Goal: Information Seeking & Learning: Check status

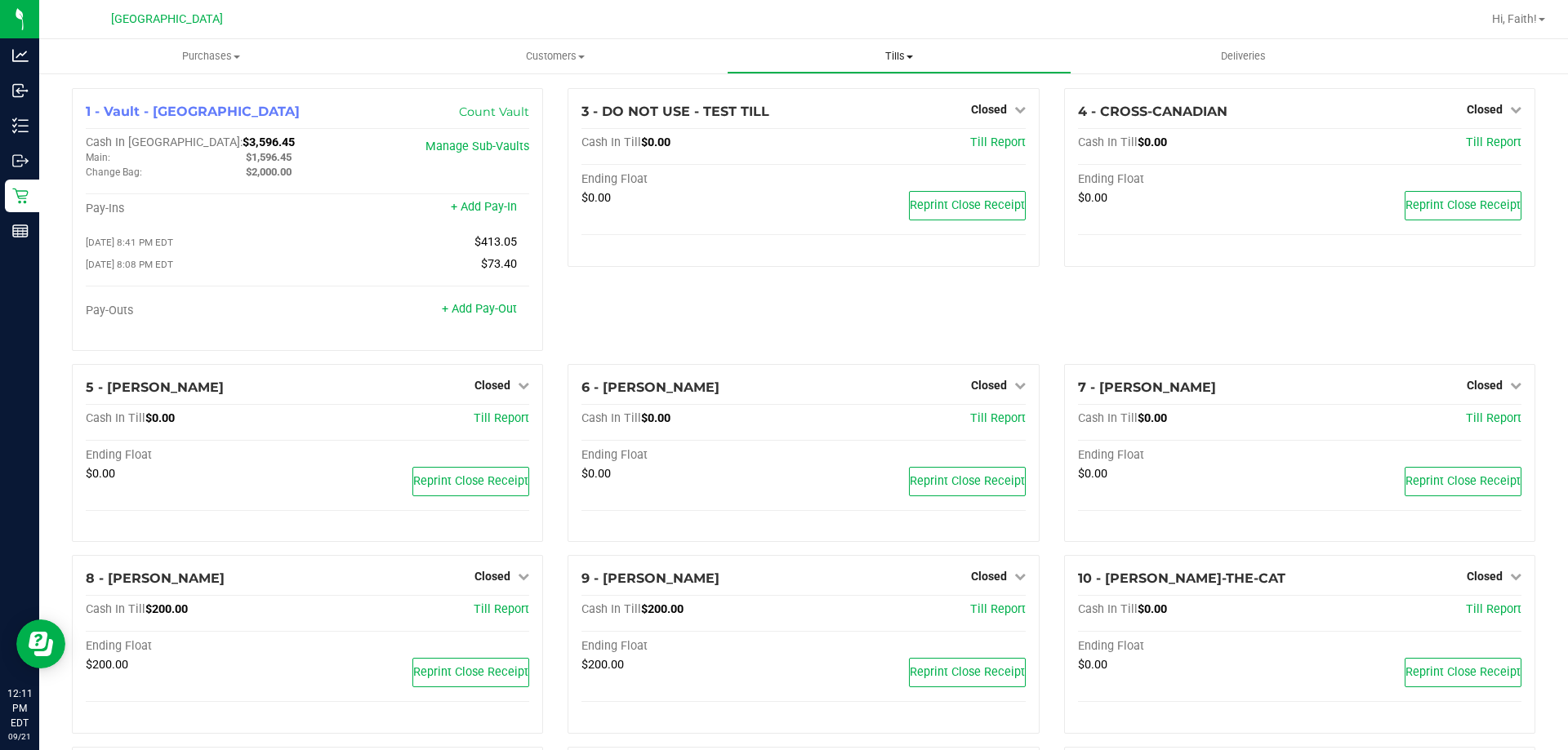
click at [912, 63] on span "Tills" at bounding box center [898, 57] width 342 height 15
click at [831, 94] on span "Manage tills" at bounding box center [782, 98] width 110 height 14
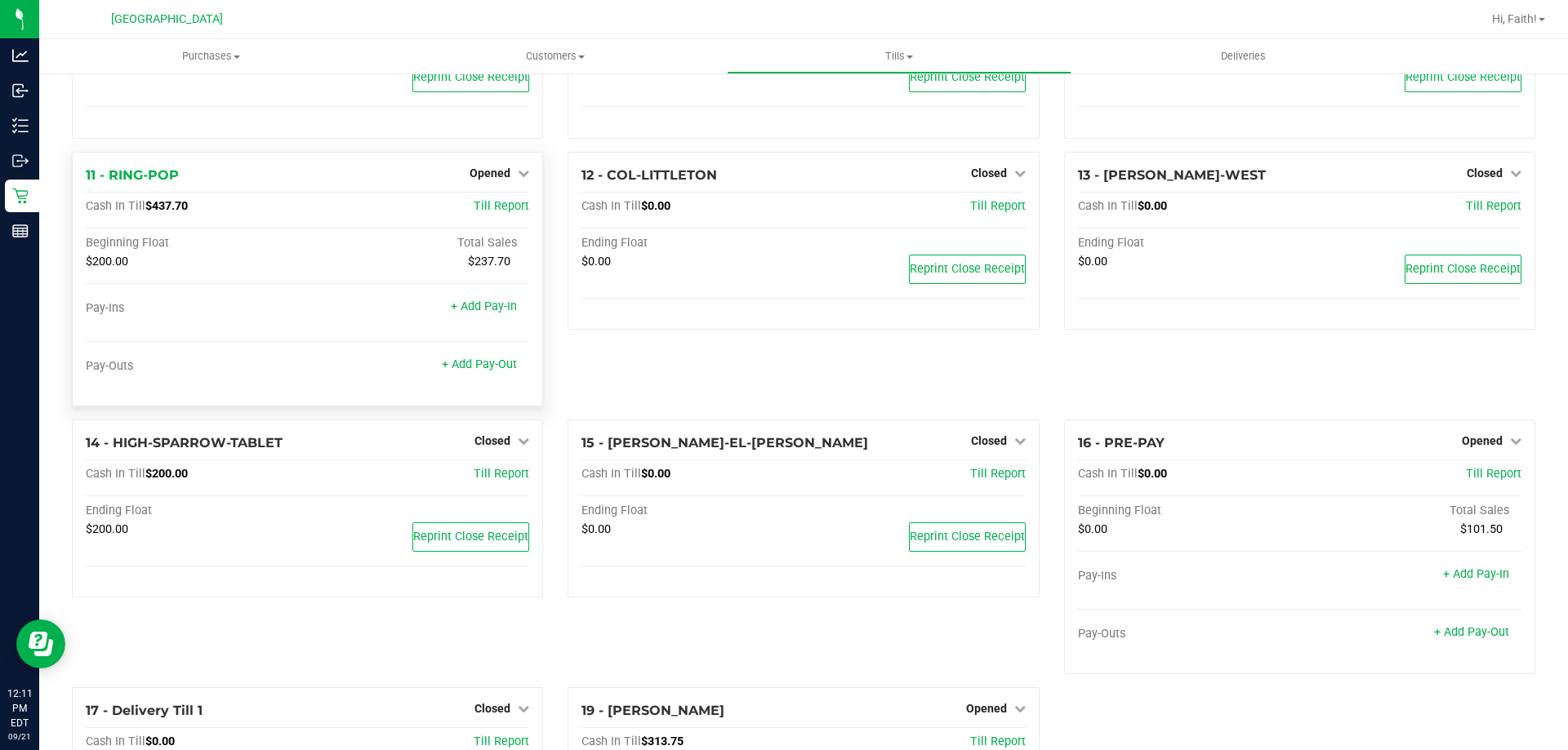
scroll to position [820, 0]
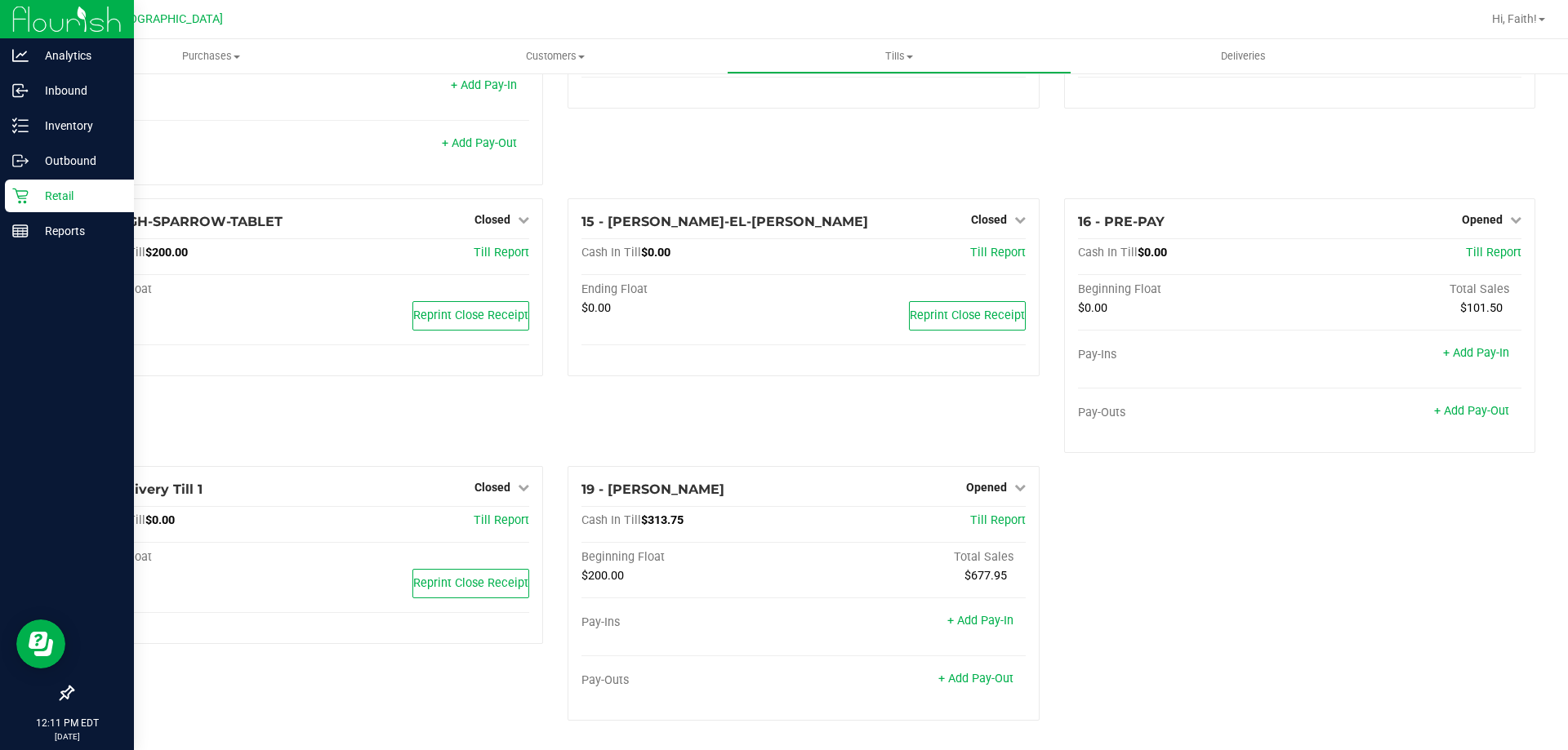
click at [34, 200] on p "Retail" at bounding box center [78, 196] width 98 height 20
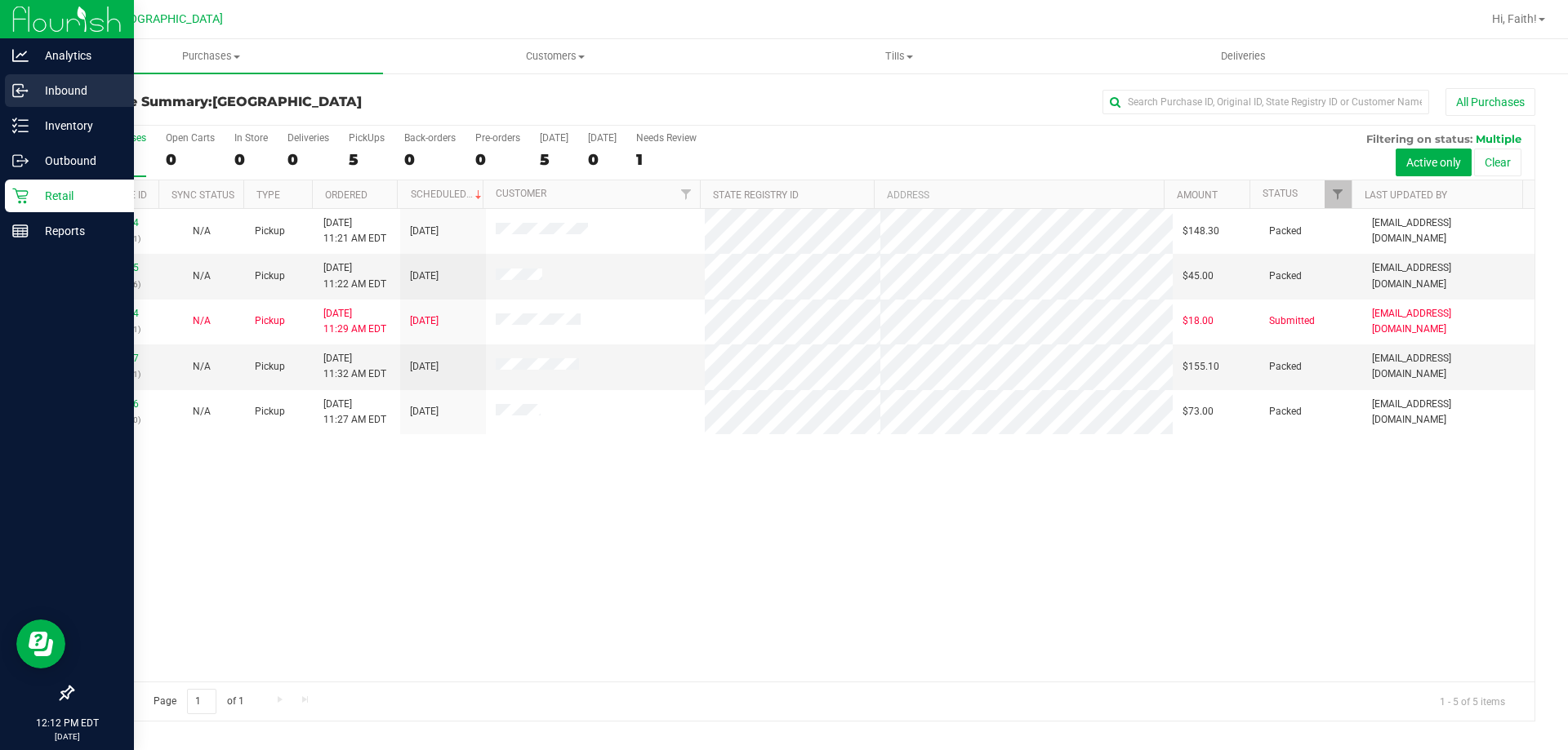
click at [43, 89] on p "Inbound" at bounding box center [78, 91] width 98 height 20
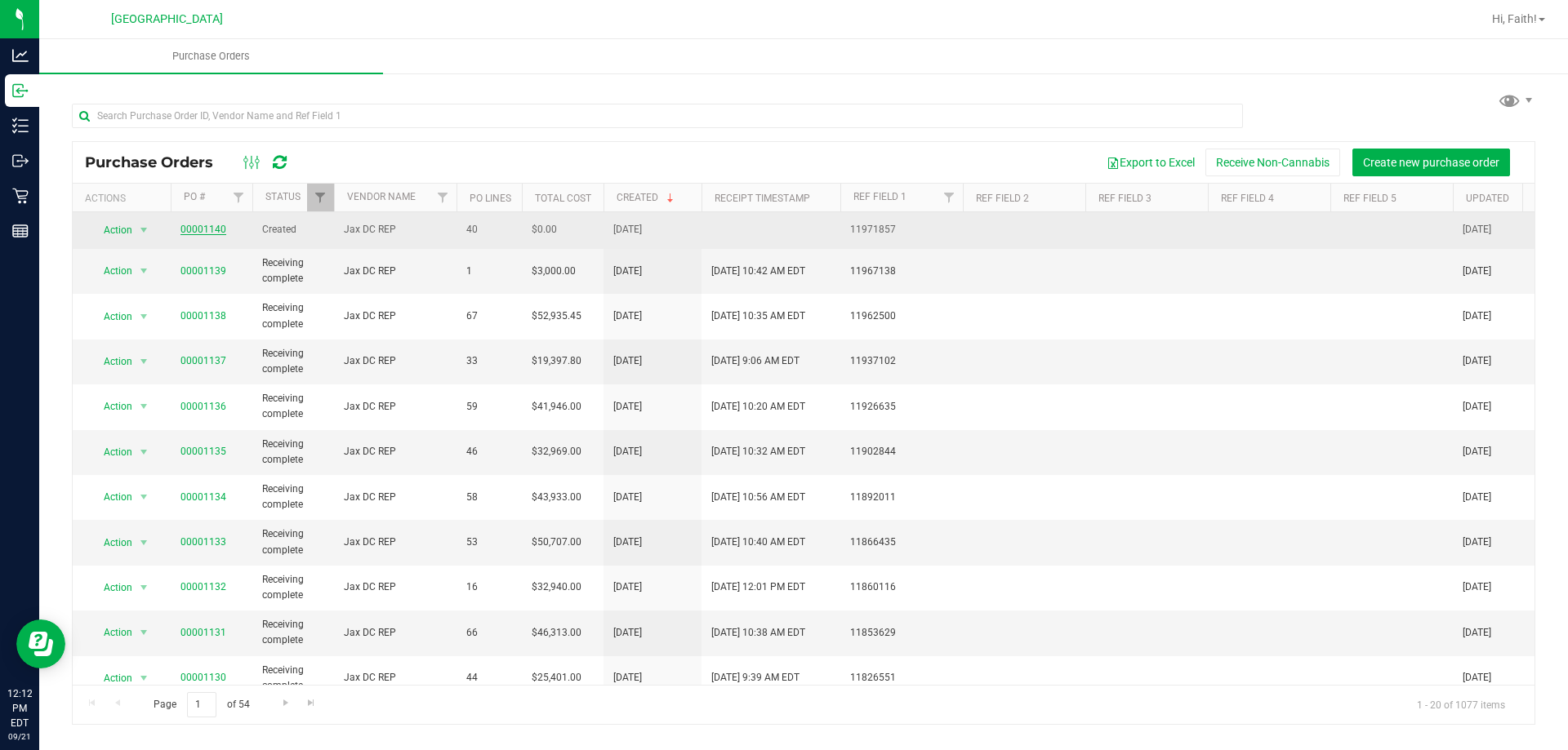
click at [214, 228] on link "00001140" at bounding box center [203, 230] width 46 height 11
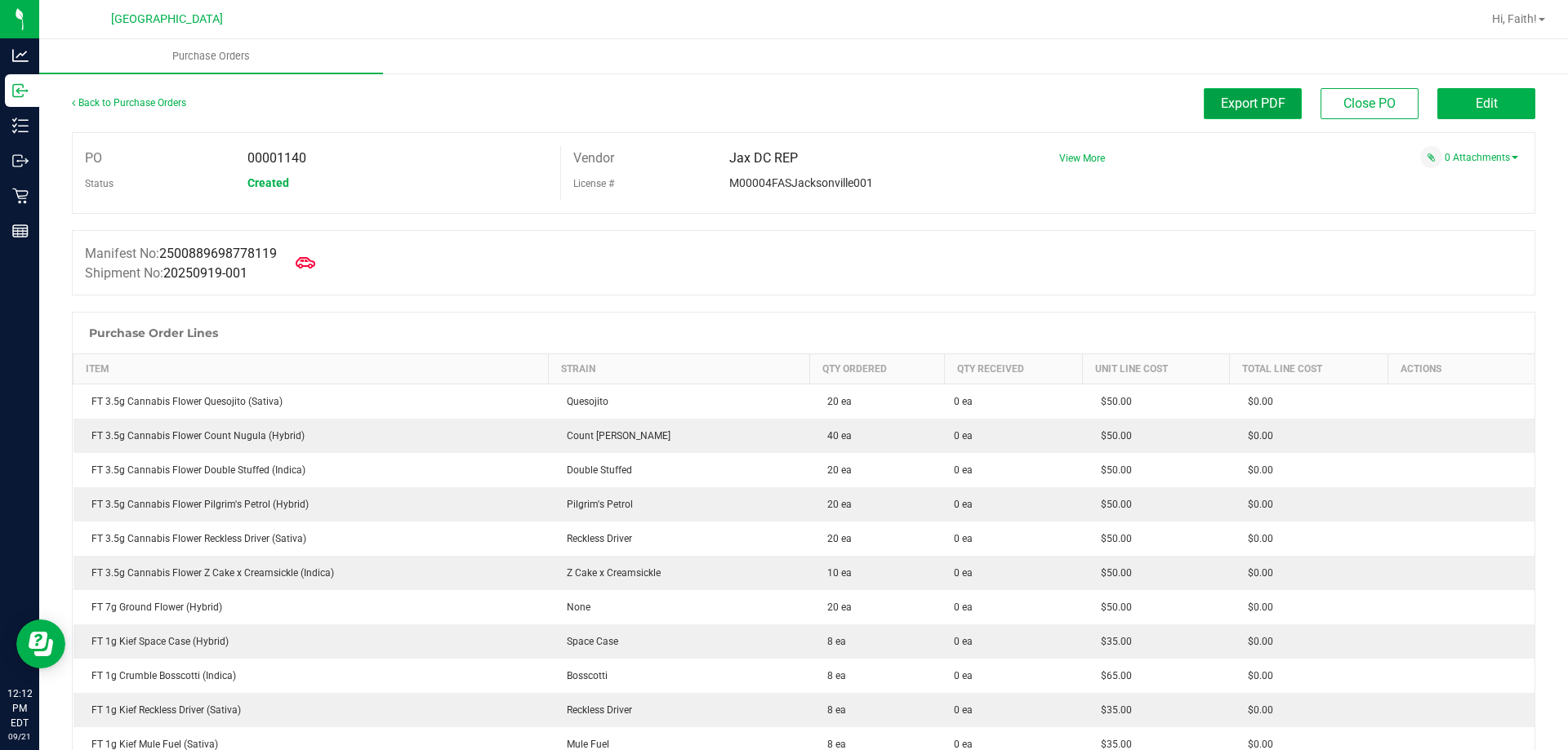
click at [1247, 104] on span "Export PDF" at bounding box center [1253, 103] width 65 height 16
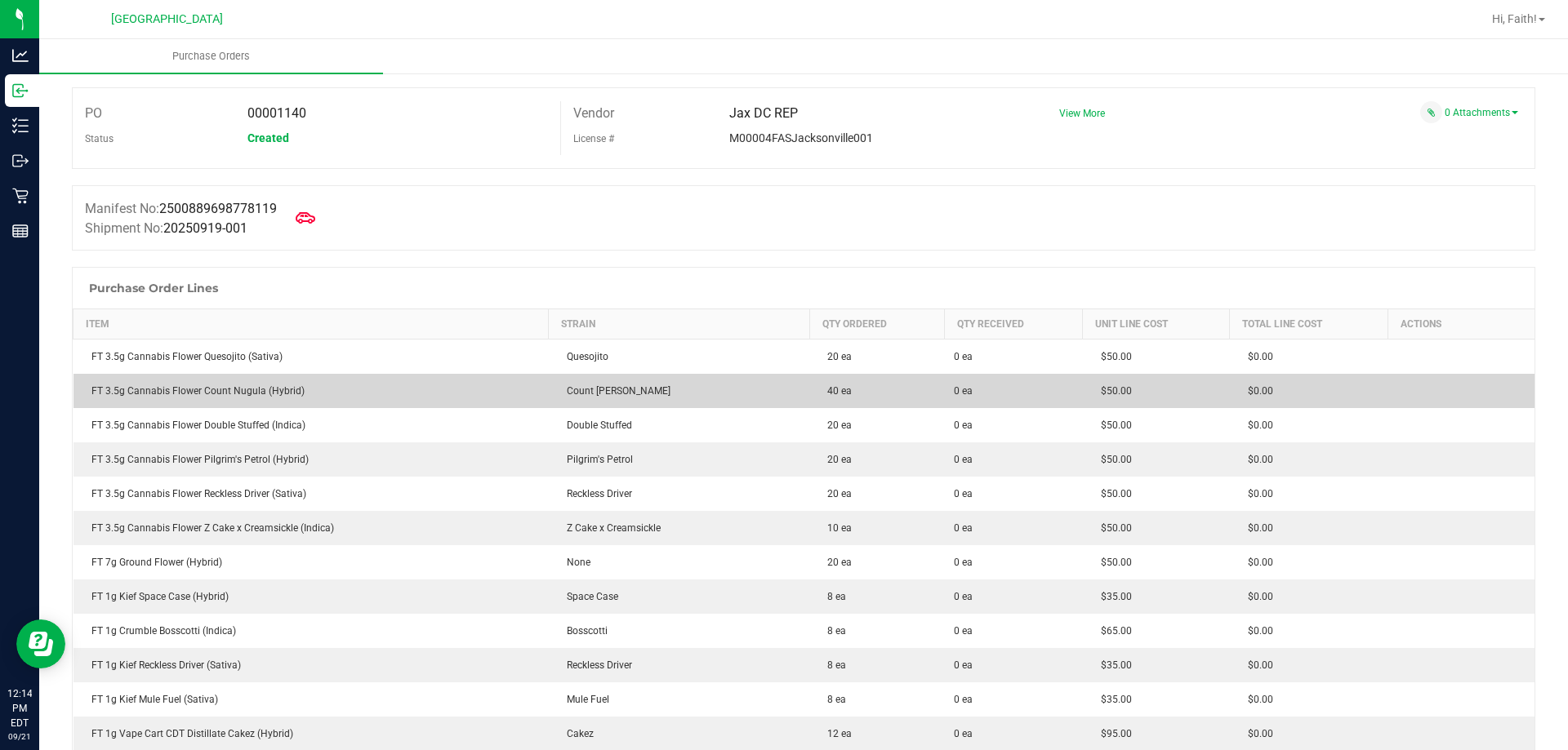
scroll to position [82, 0]
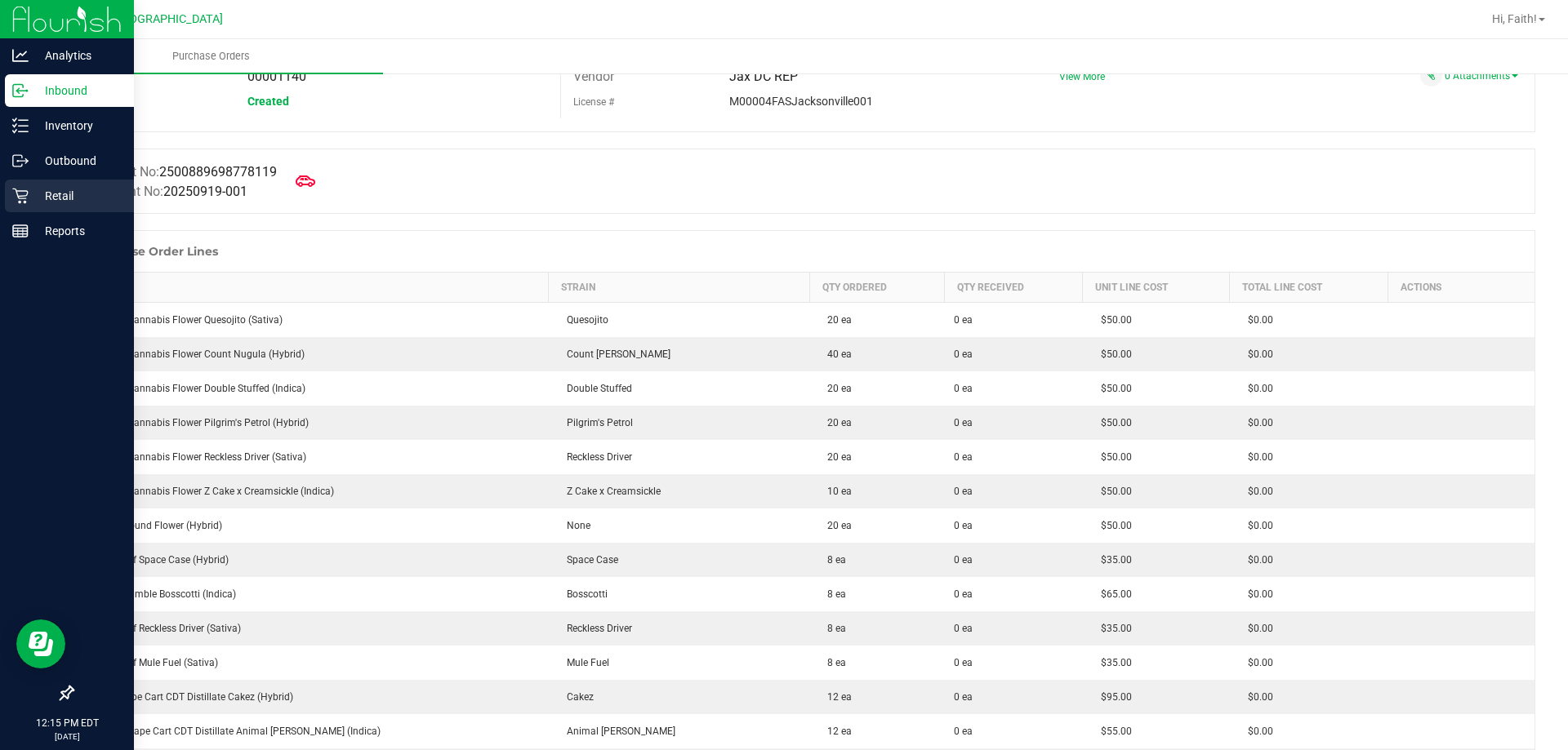
click at [67, 202] on p "Retail" at bounding box center [78, 196] width 98 height 20
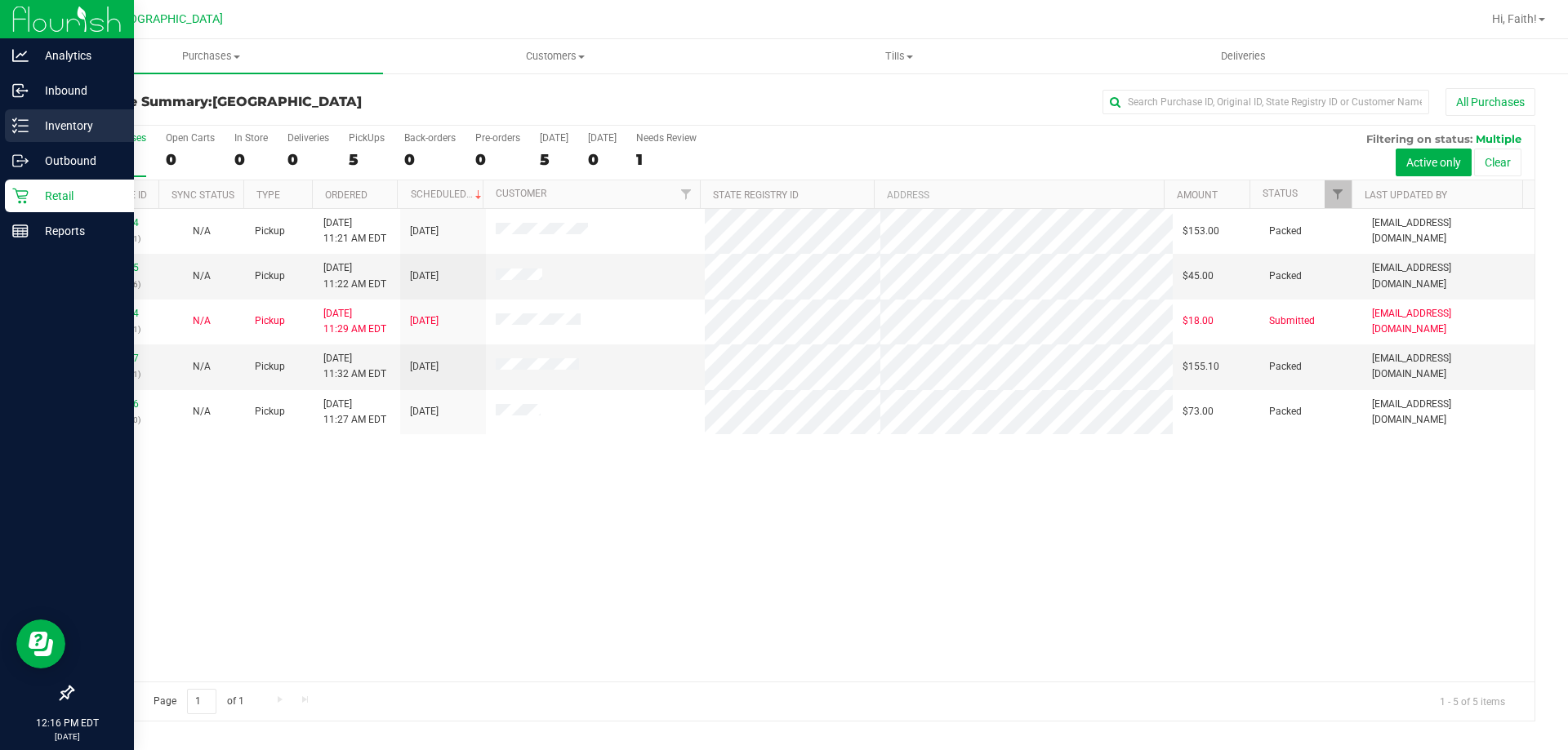
click at [94, 130] on p "Inventory" at bounding box center [78, 125] width 98 height 20
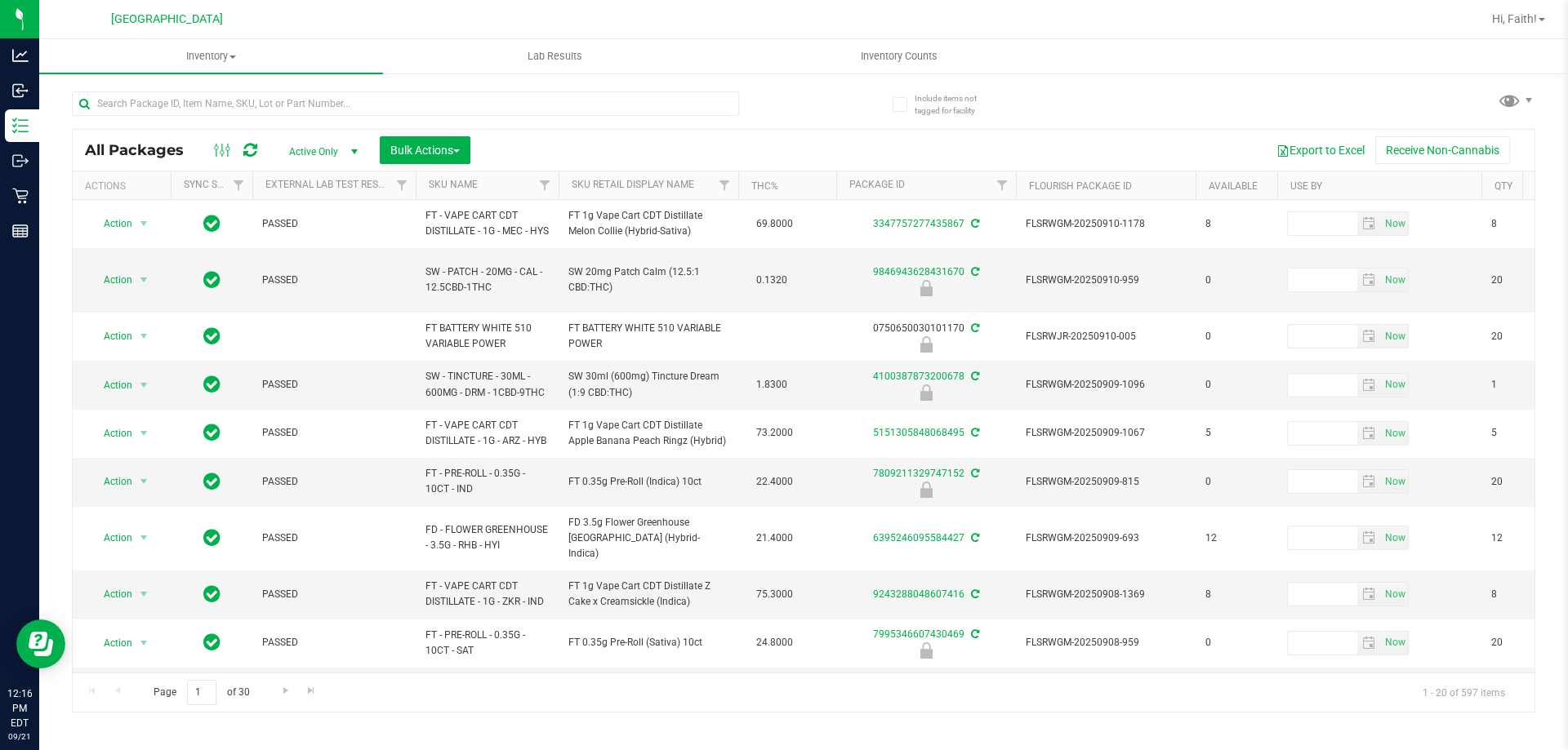
click at [606, 173] on th "Sku Retail Display Name" at bounding box center [648, 185] width 180 height 29
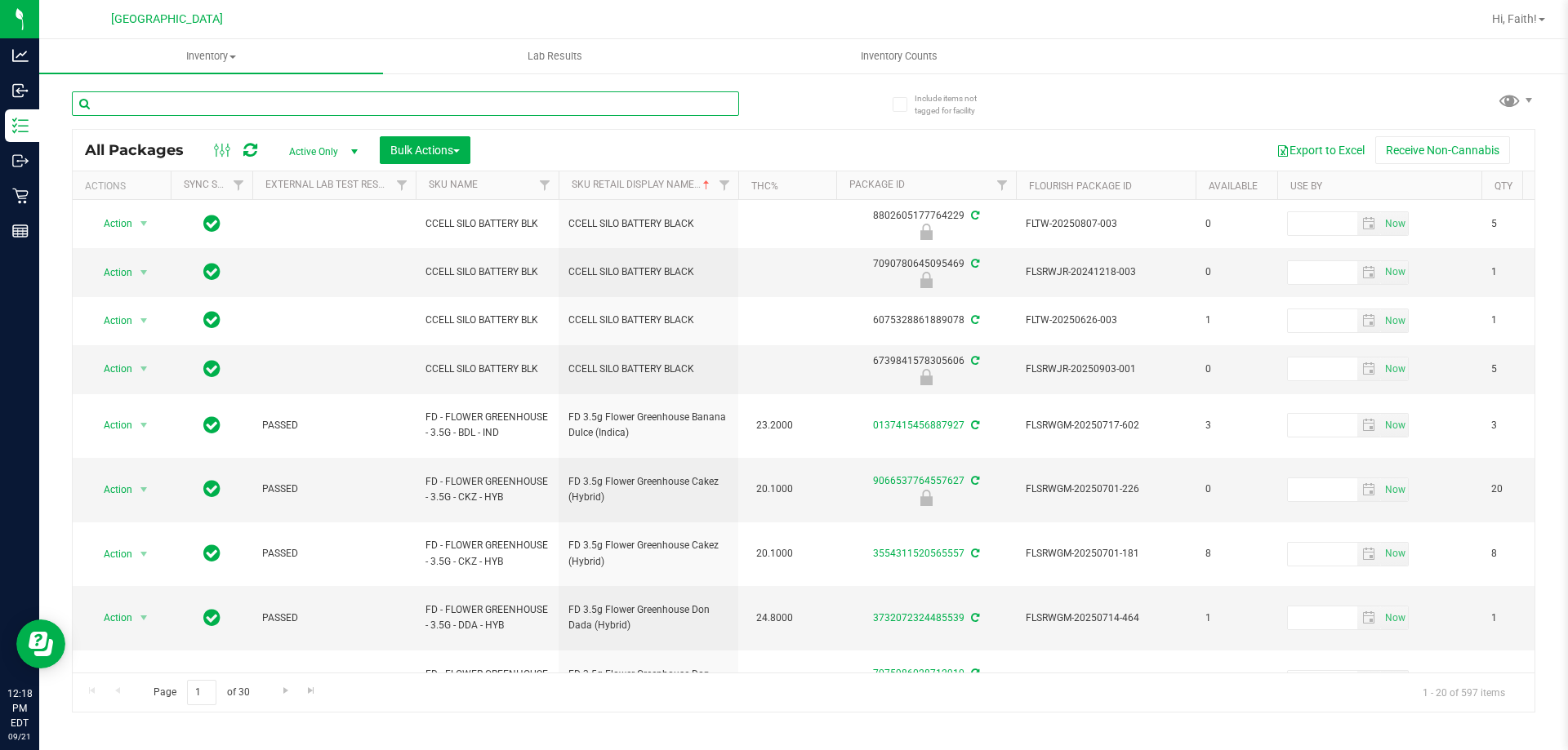
click at [594, 93] on input "text" at bounding box center [406, 104] width 668 height 25
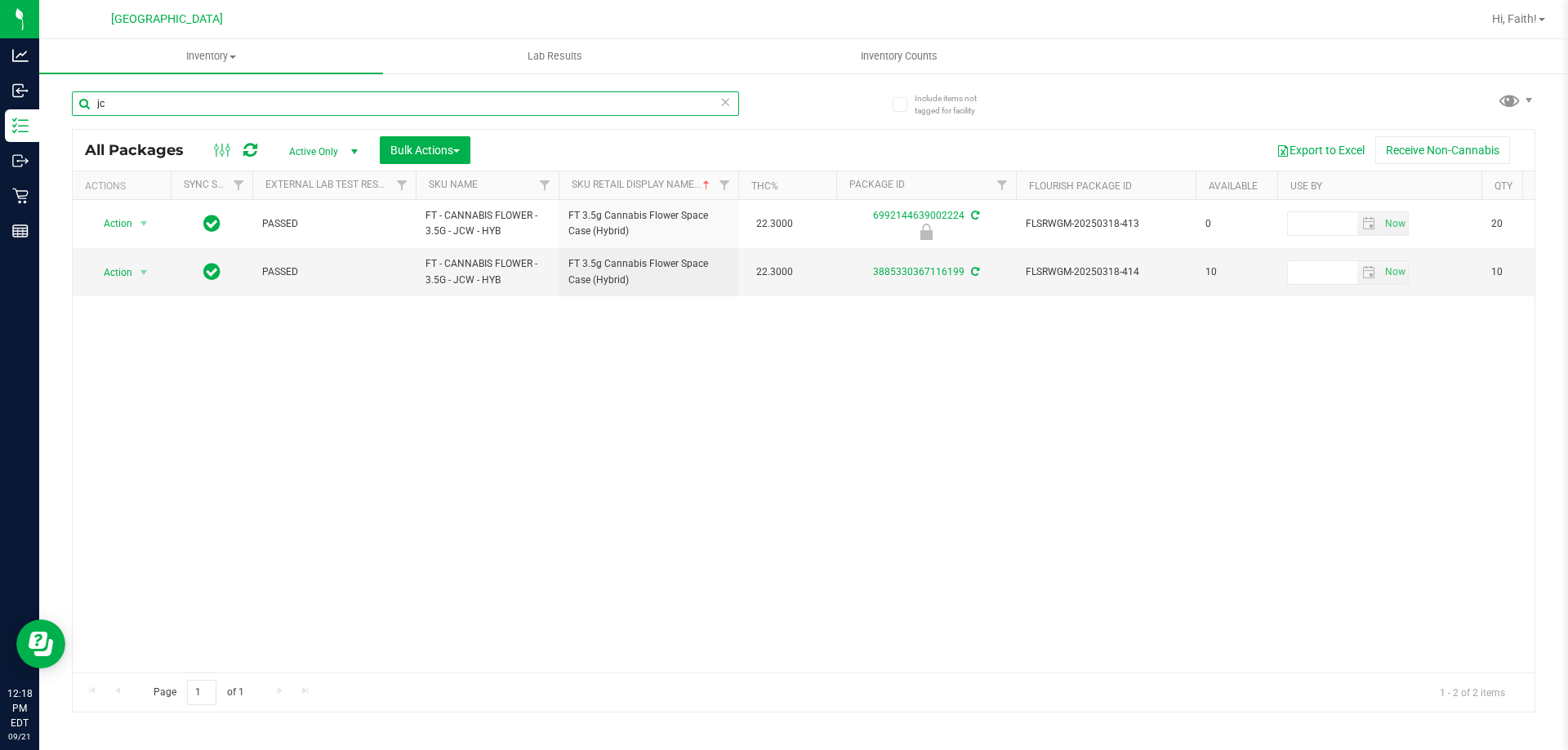
type input "j"
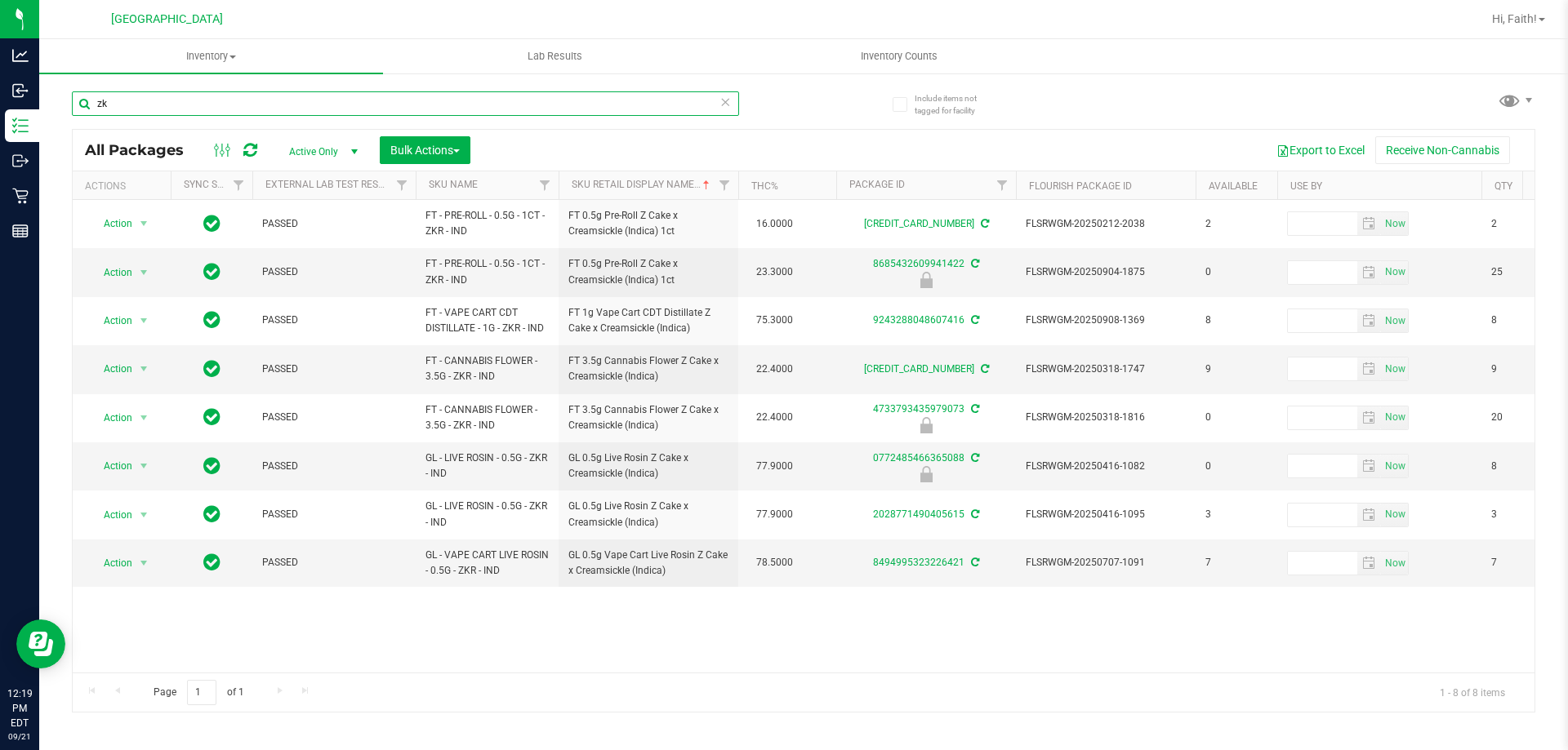
type input "z"
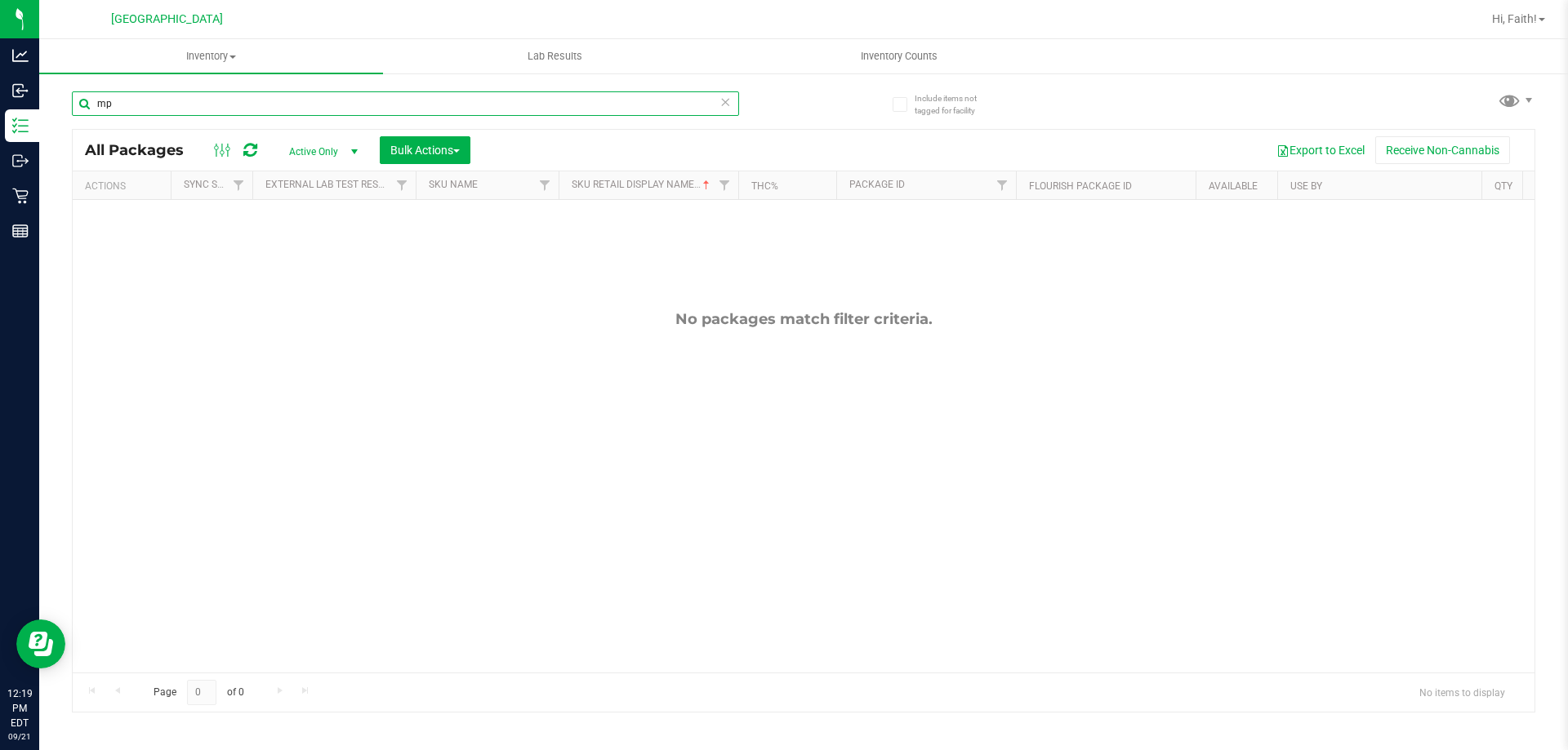
type input "m"
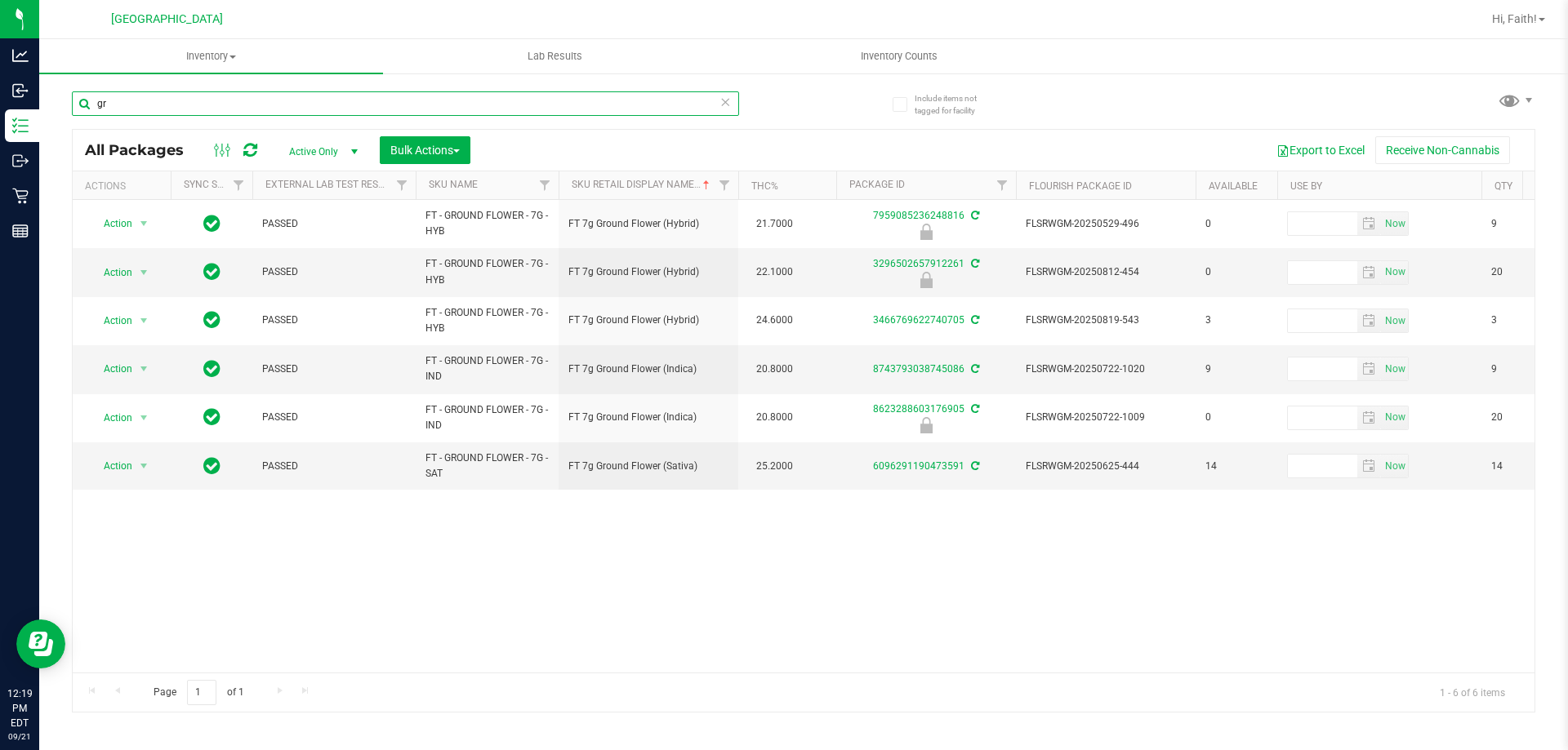
type input "g"
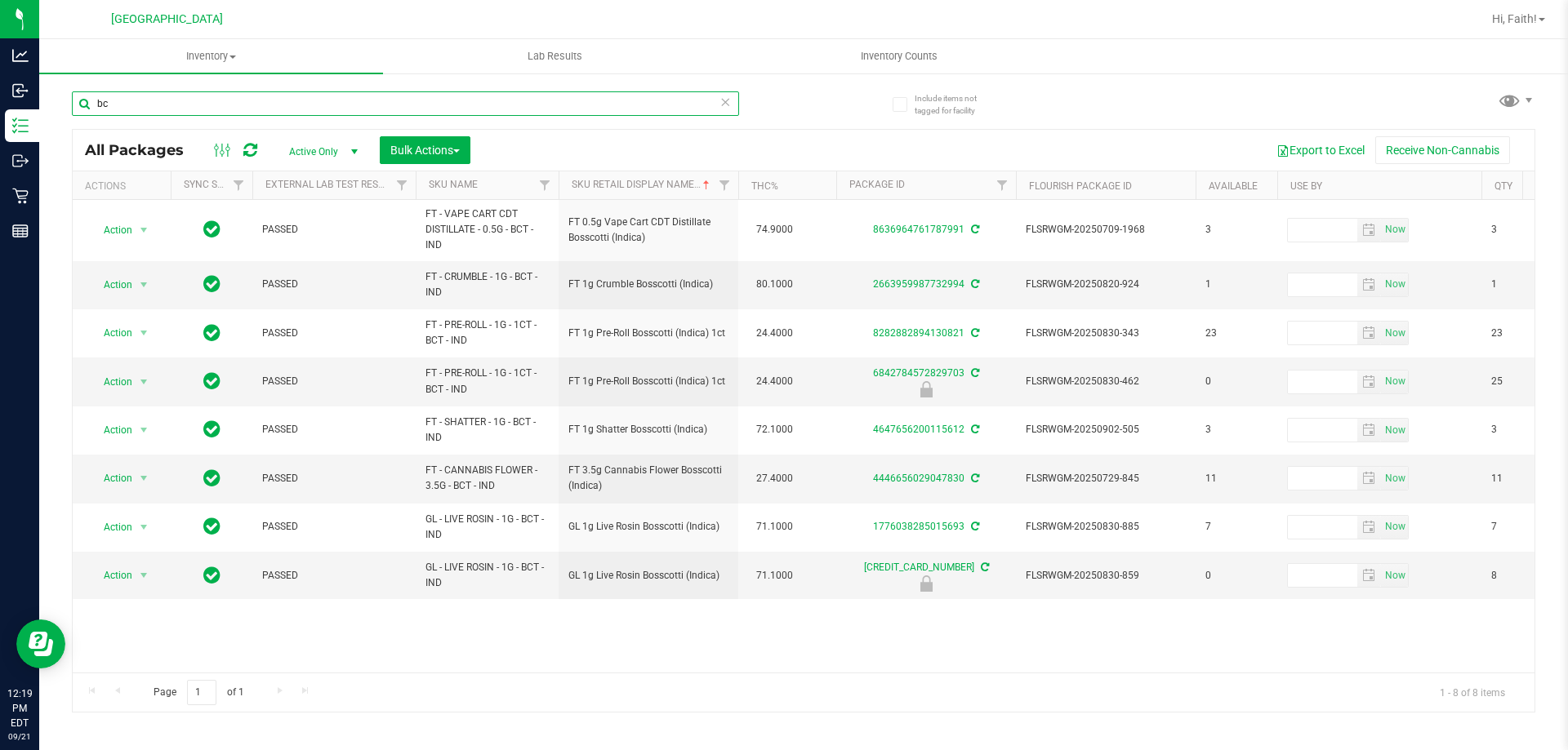
type input "b"
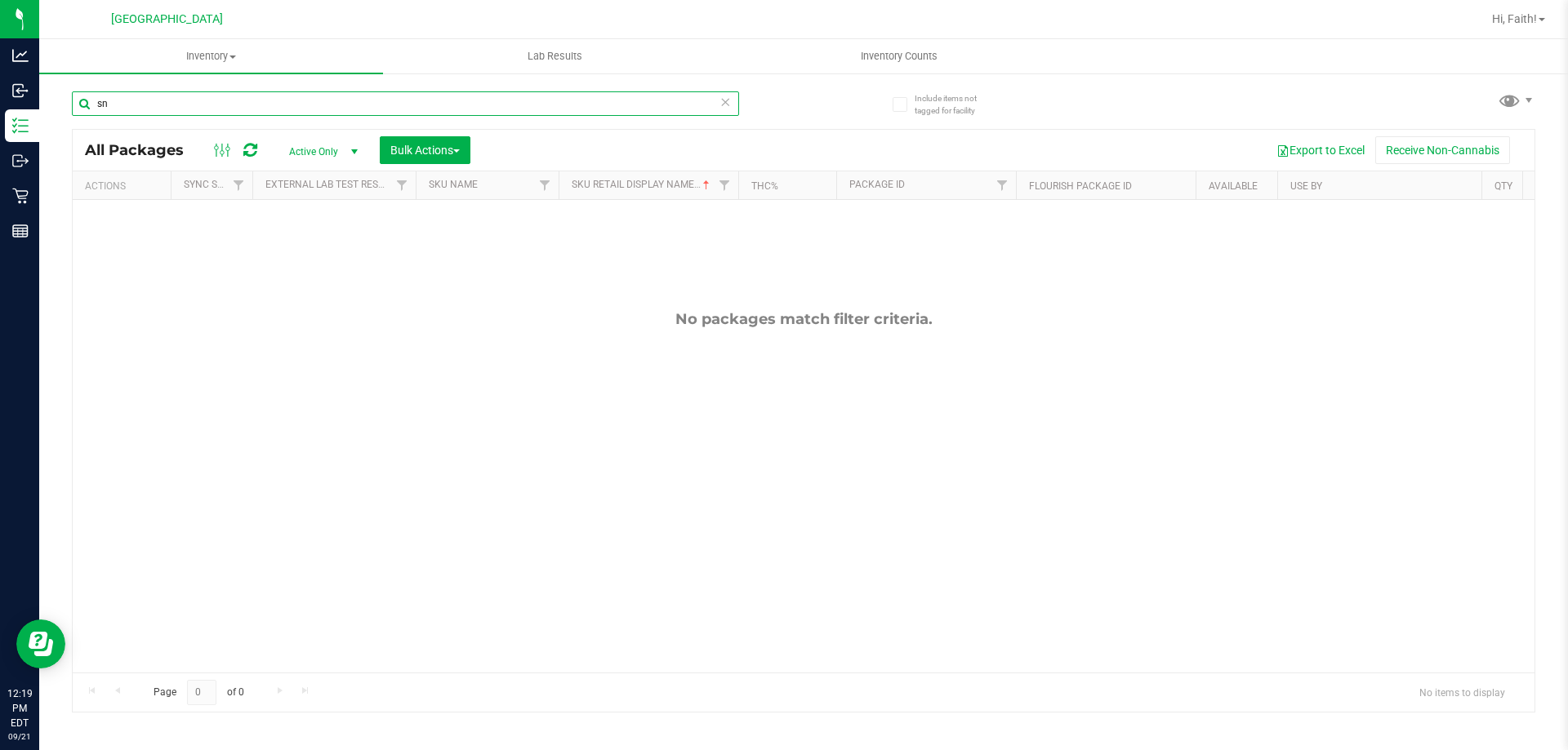
type input "s"
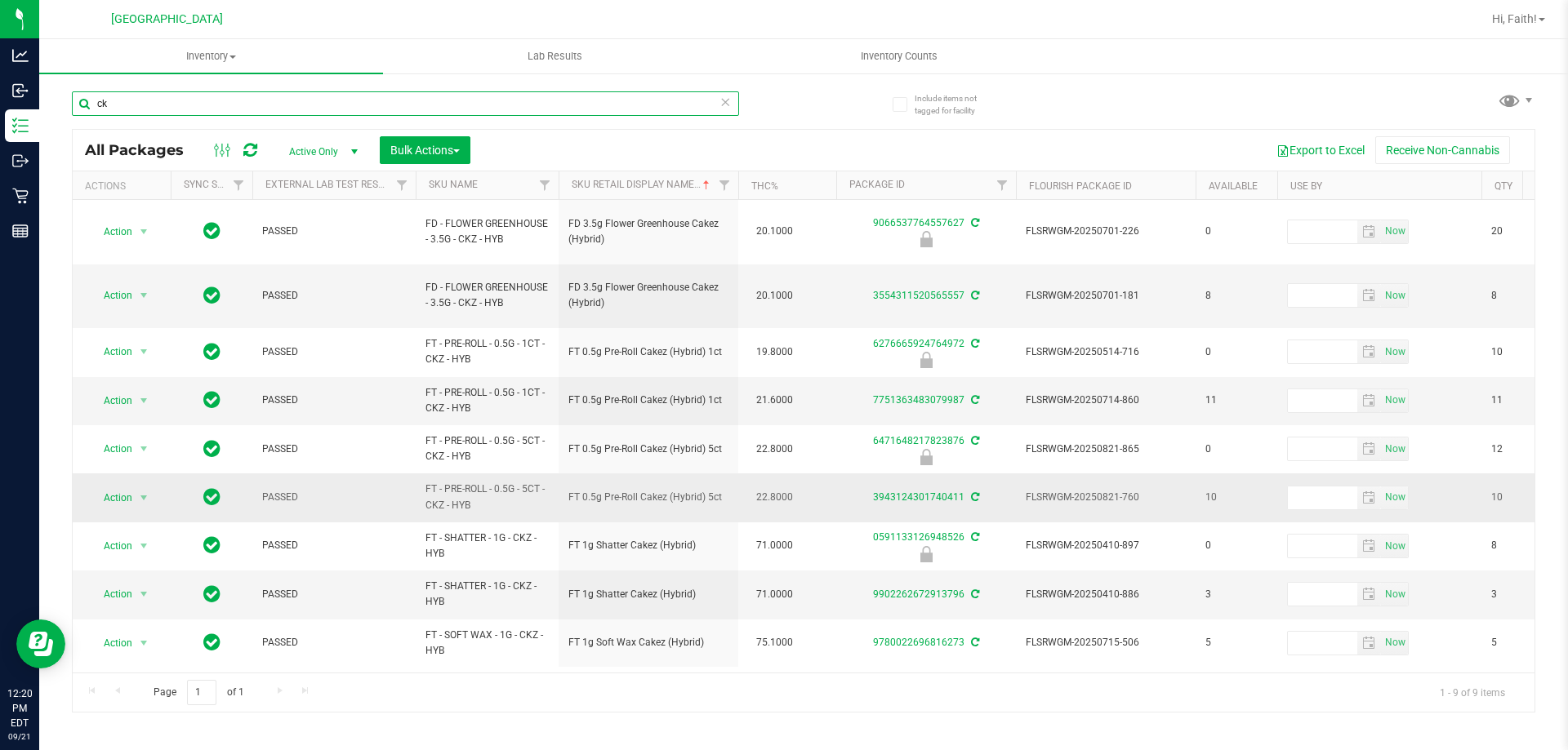
type input "c"
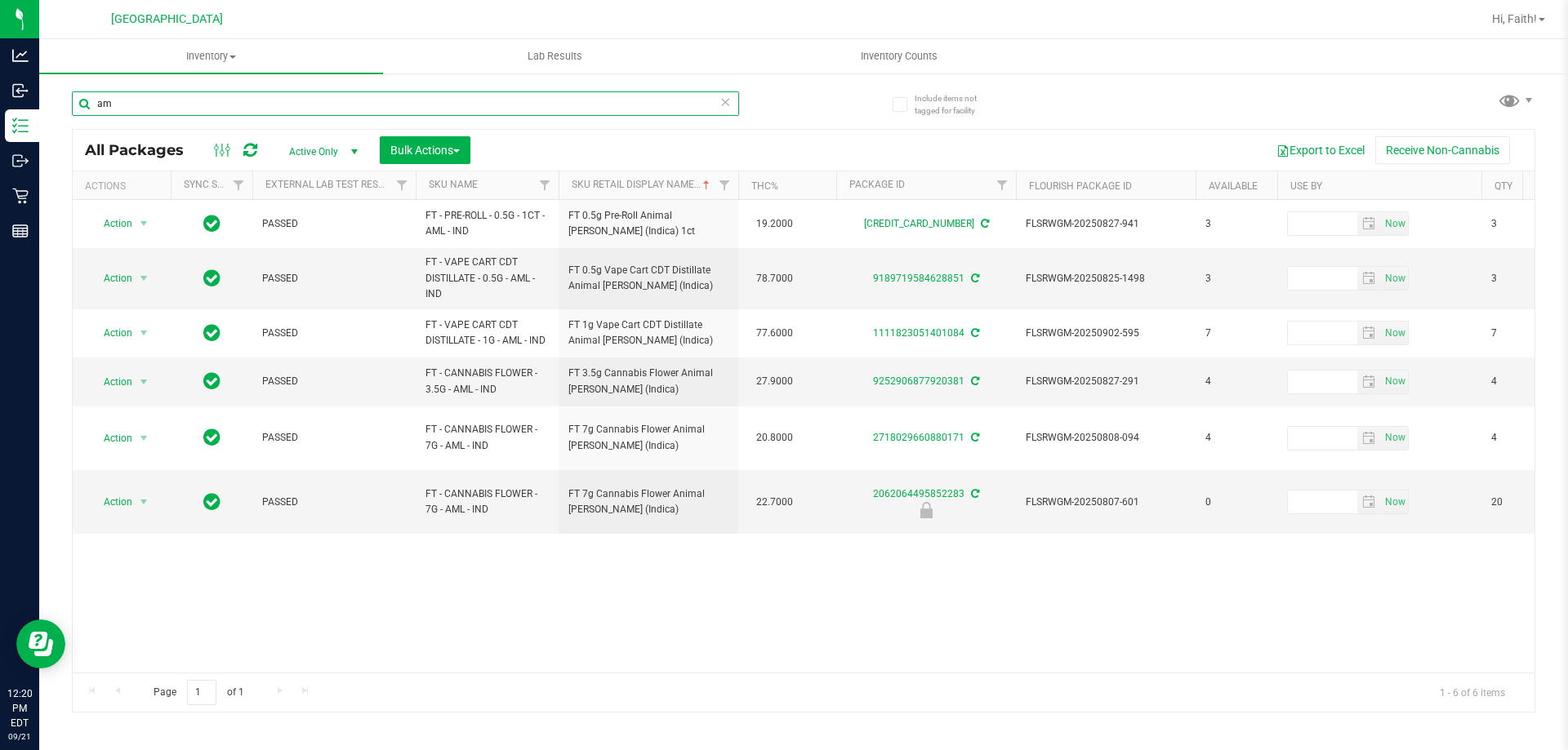
type input "a"
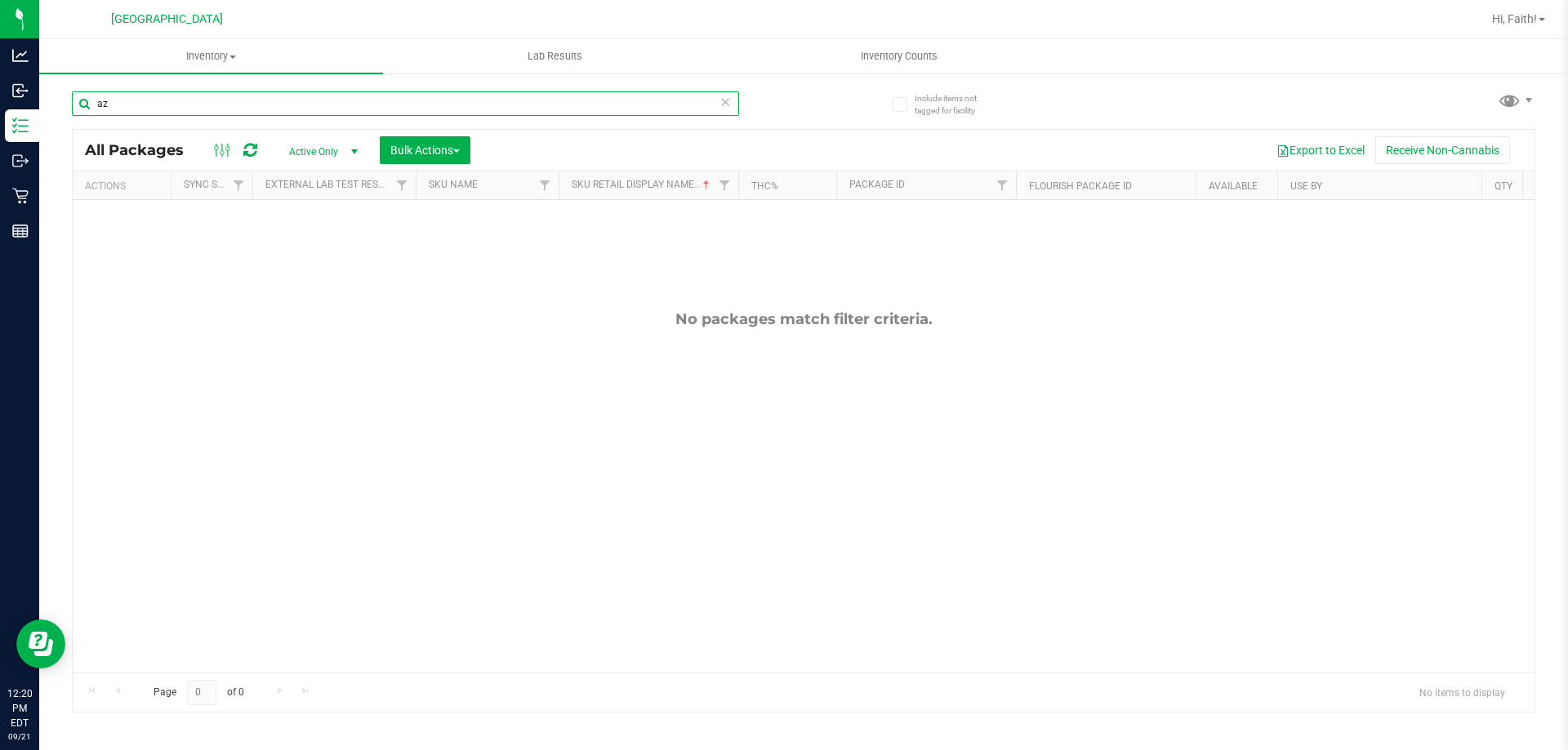
type input "a"
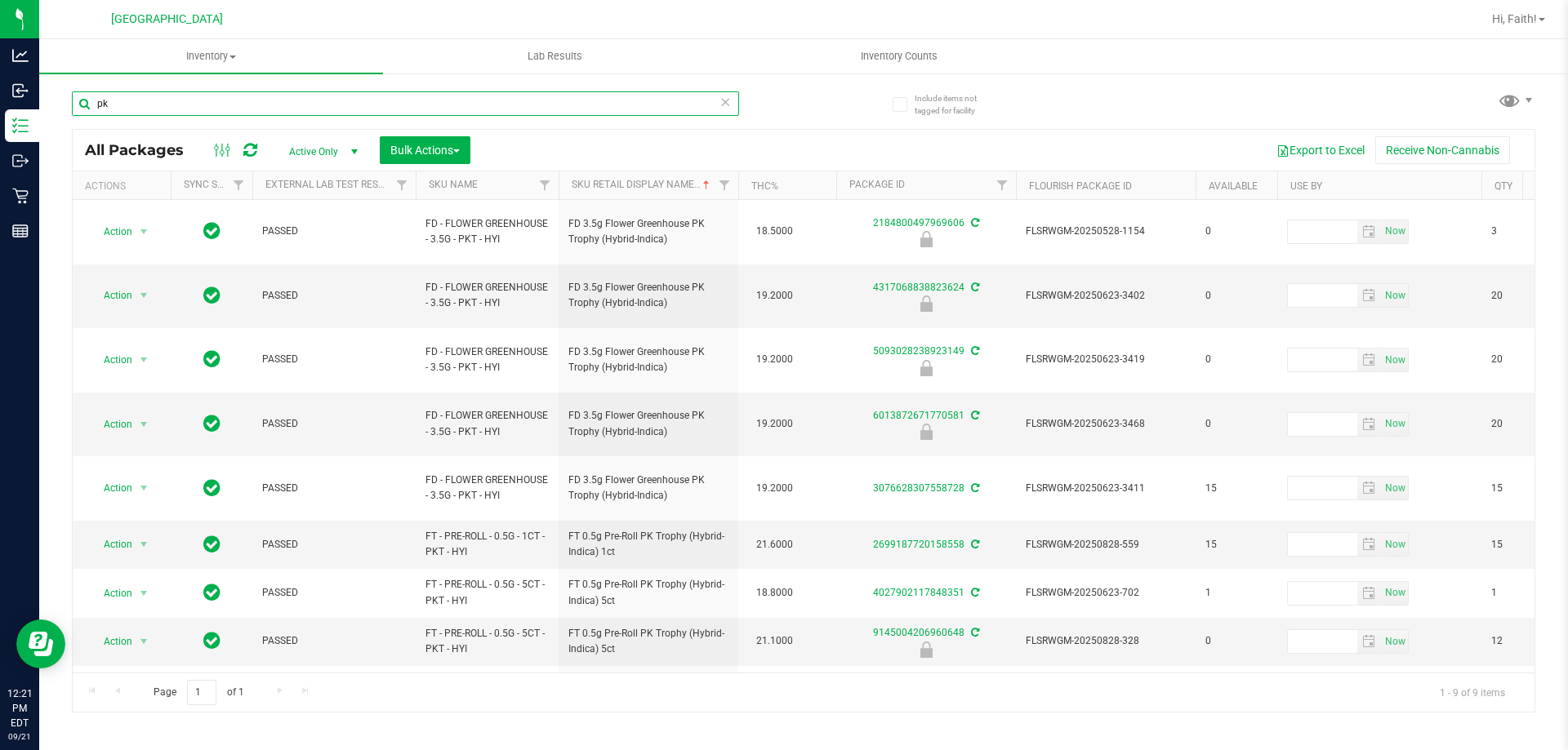
type input "p"
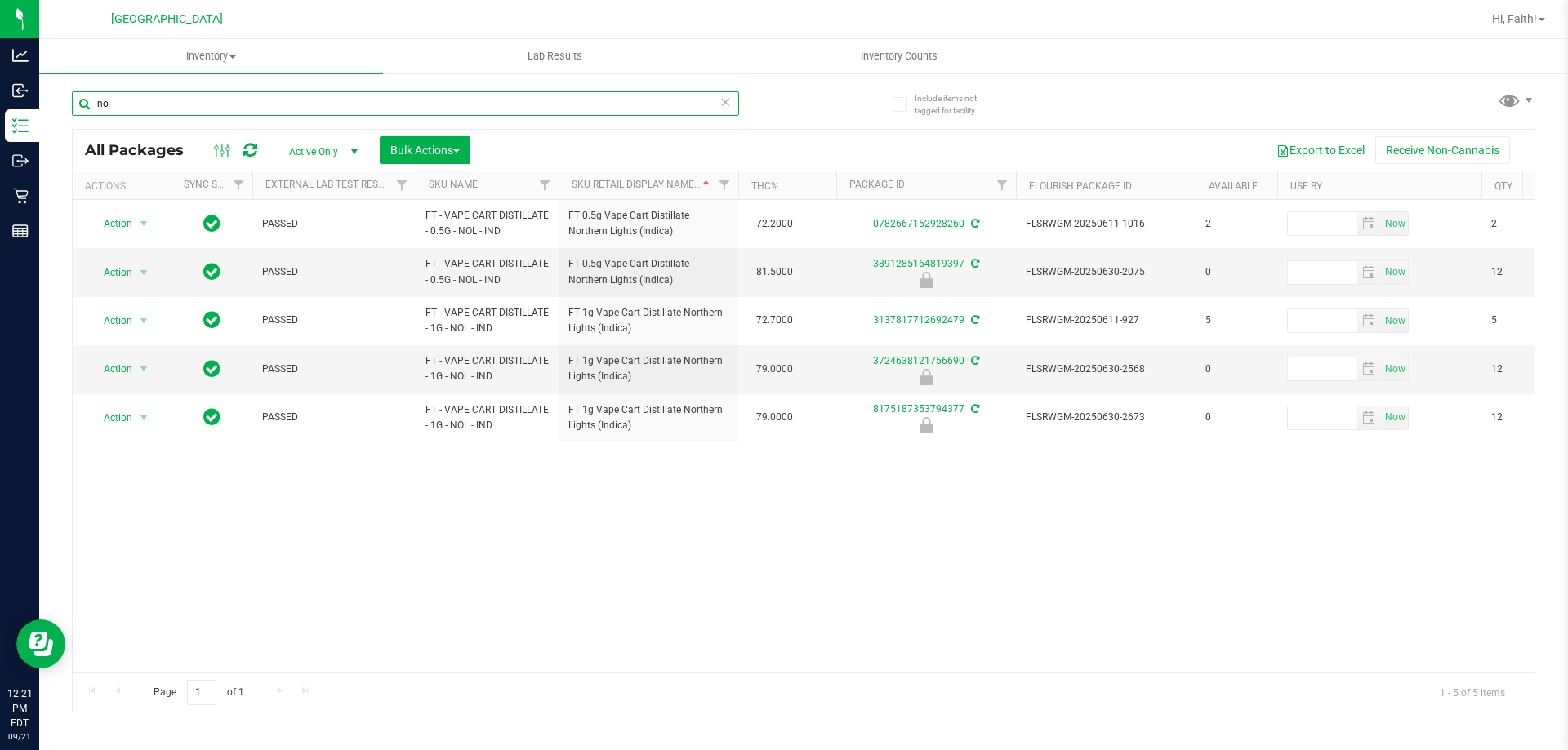
type input "n"
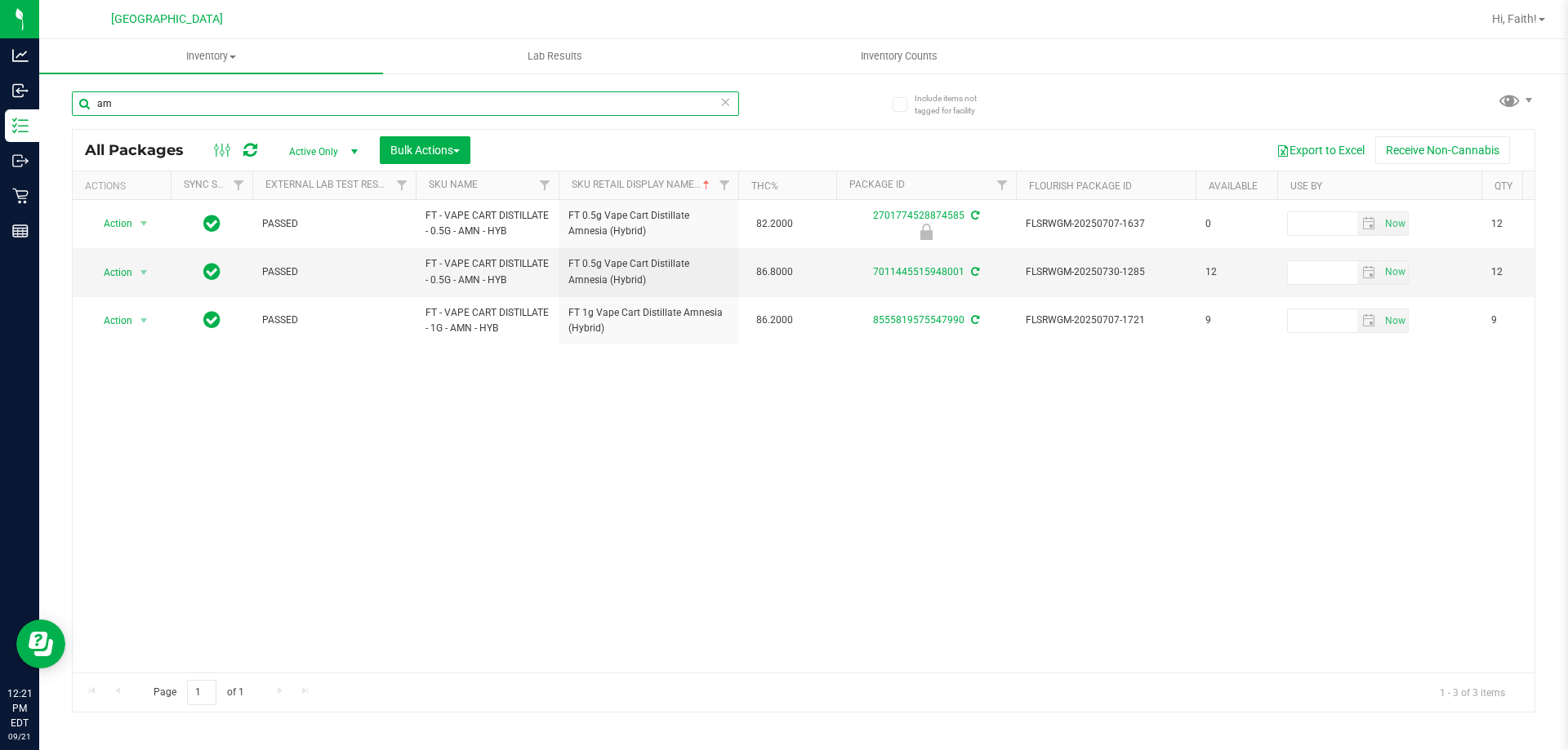
type input "a"
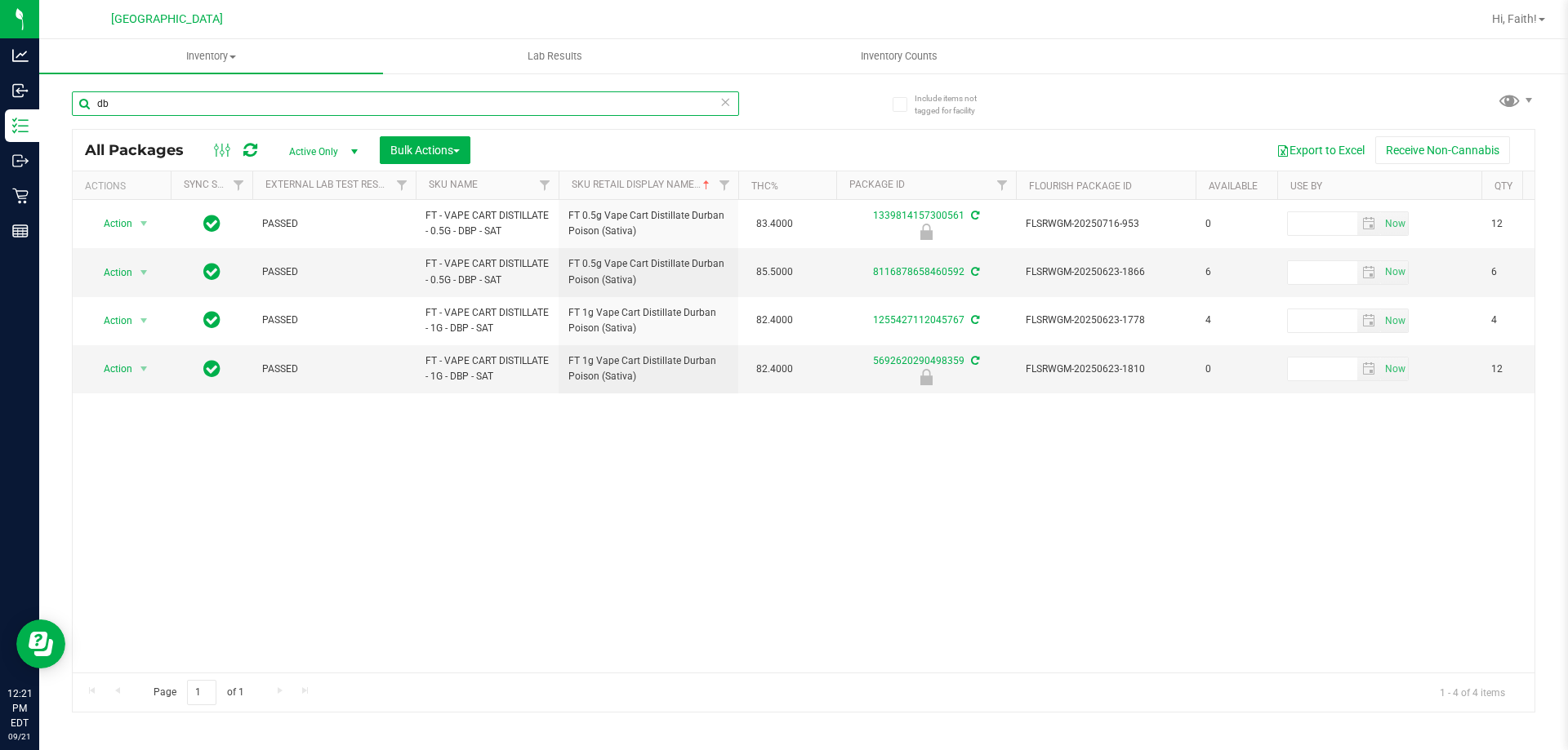
type input "d"
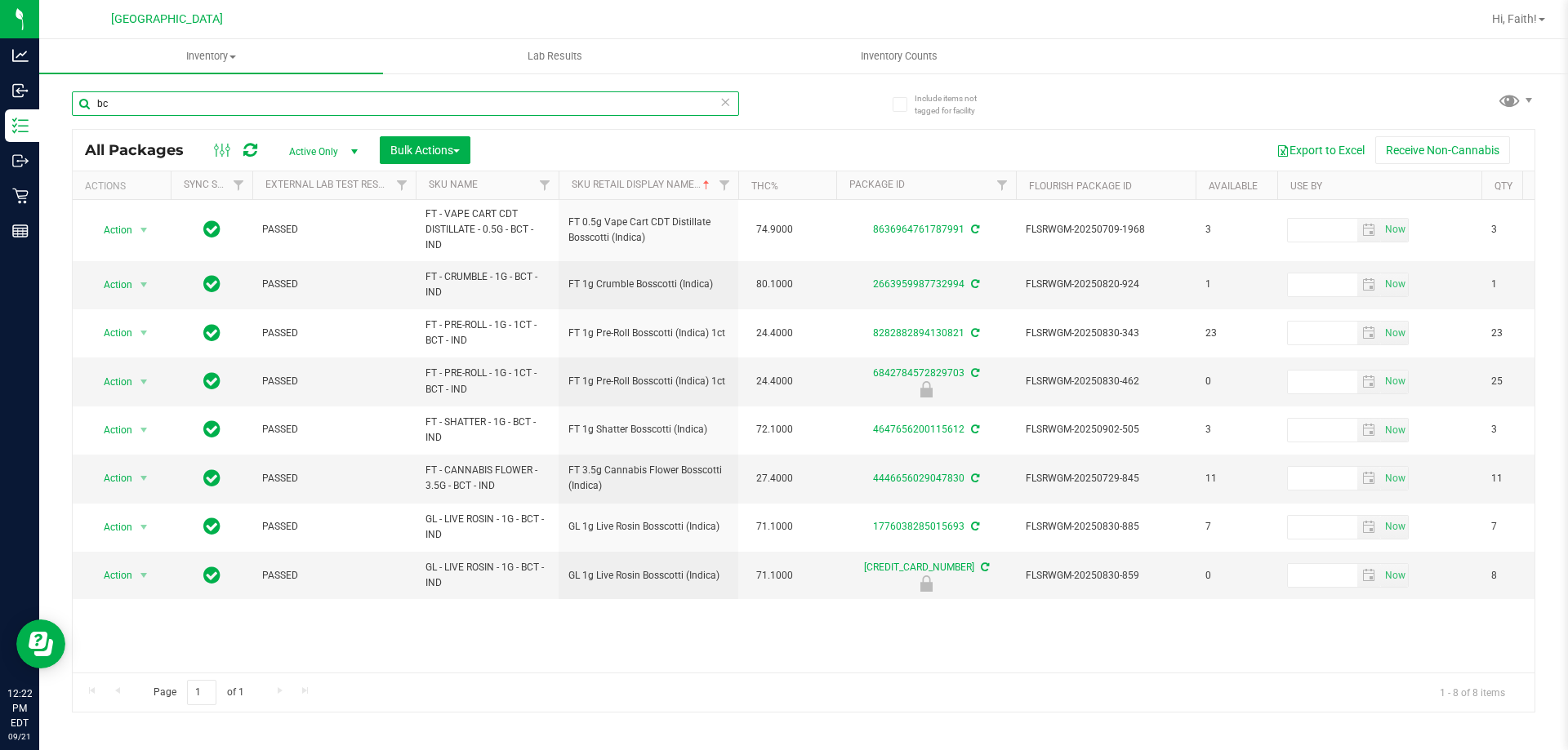
type input "b"
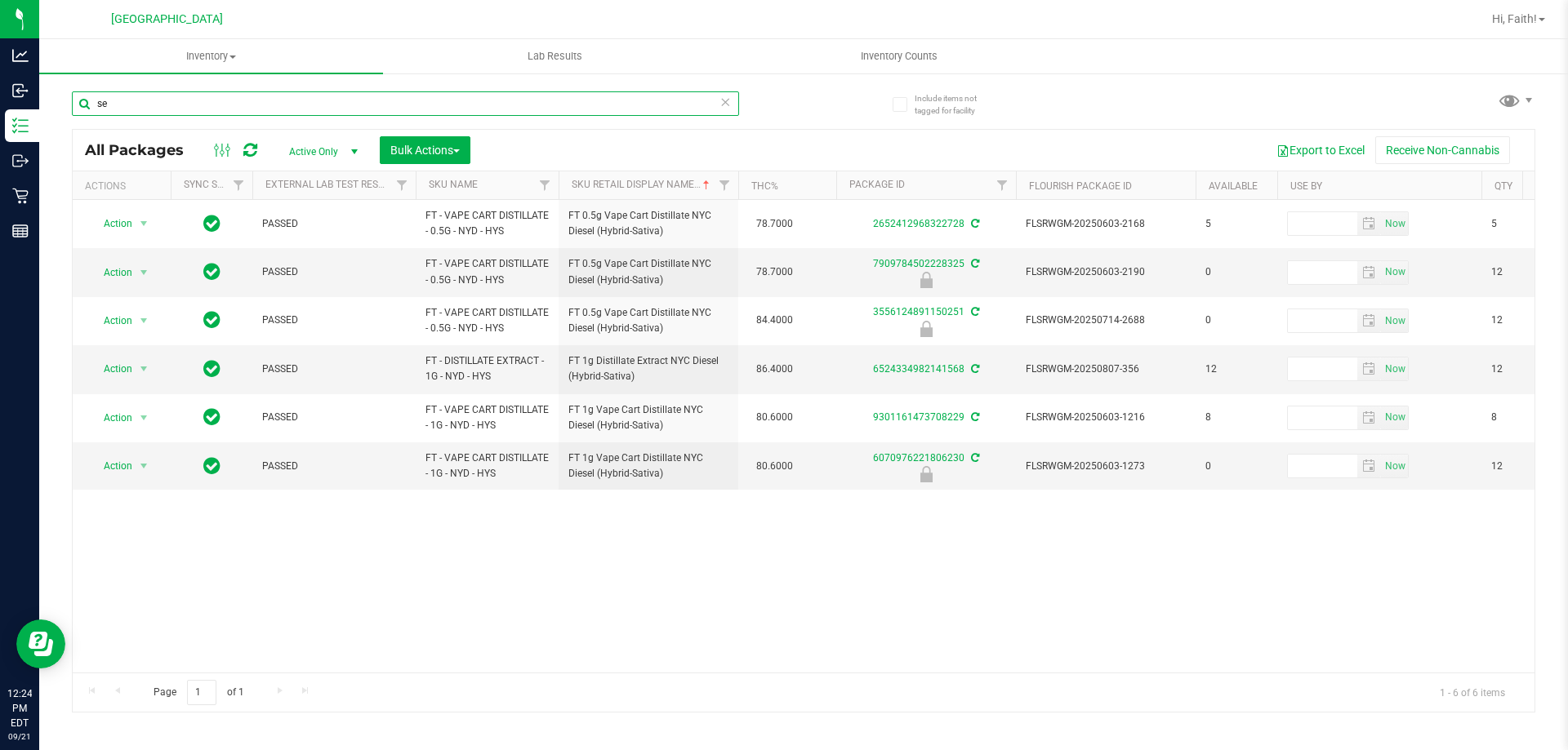
type input "s"
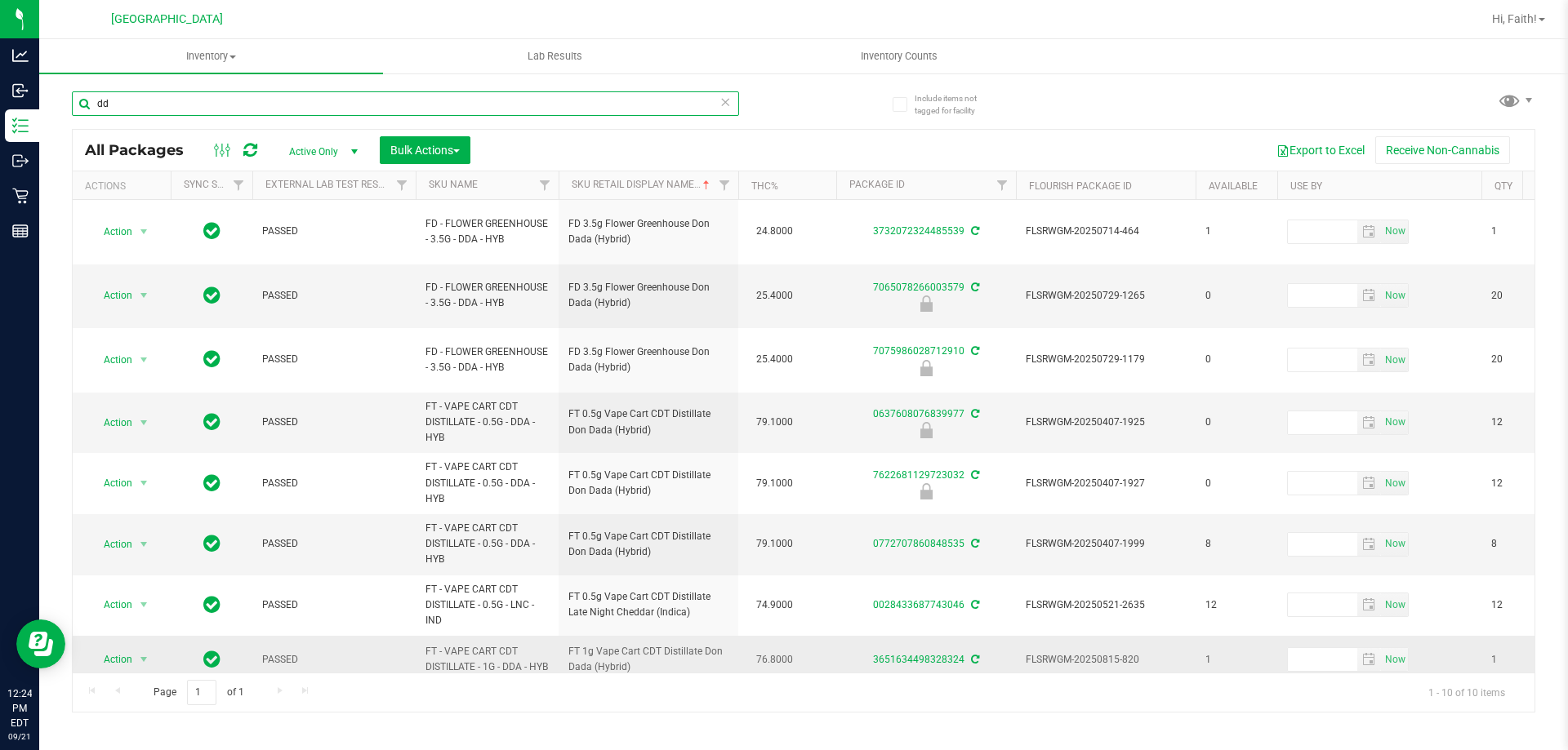
type input "d"
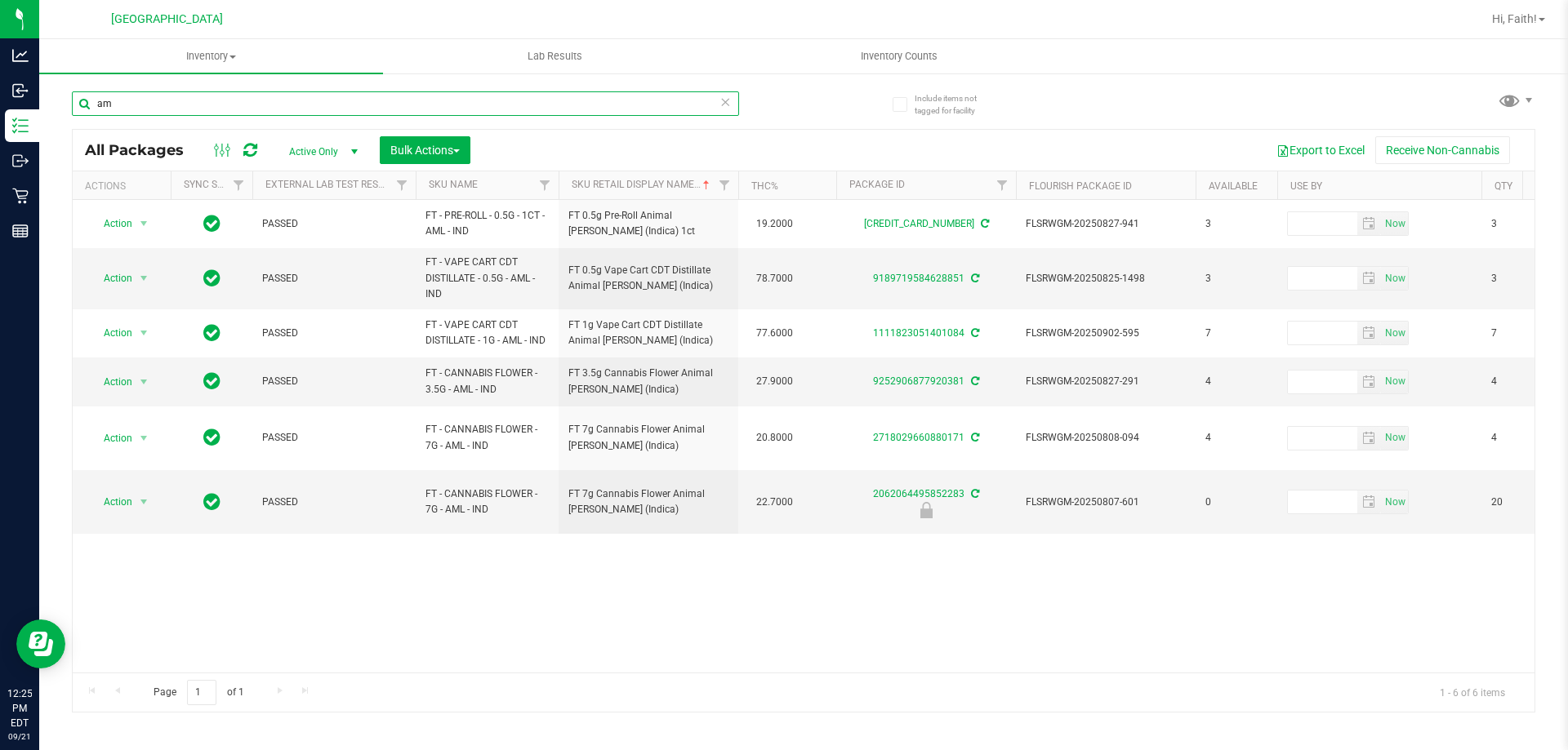
type input "a"
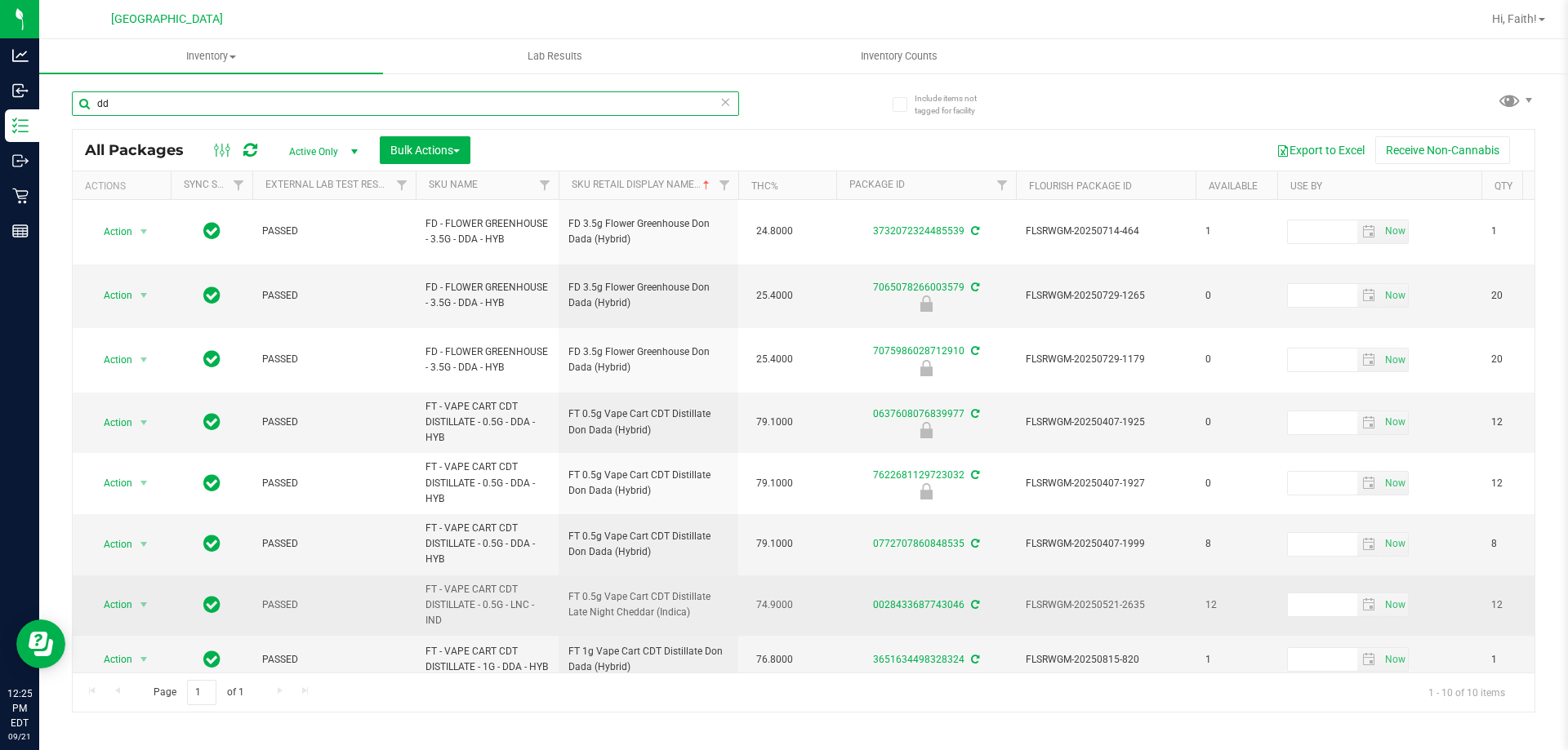
type input "d"
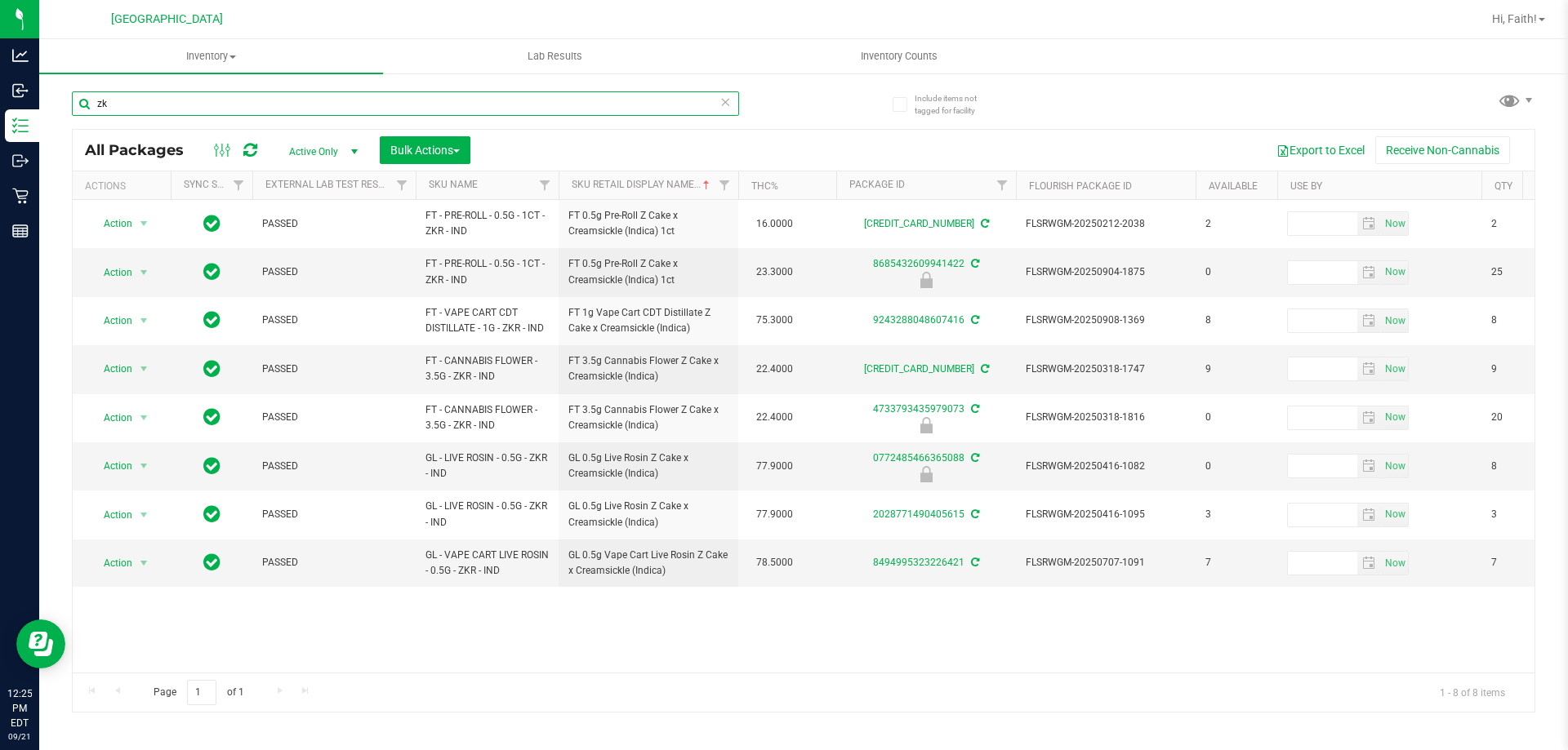
type input "z"
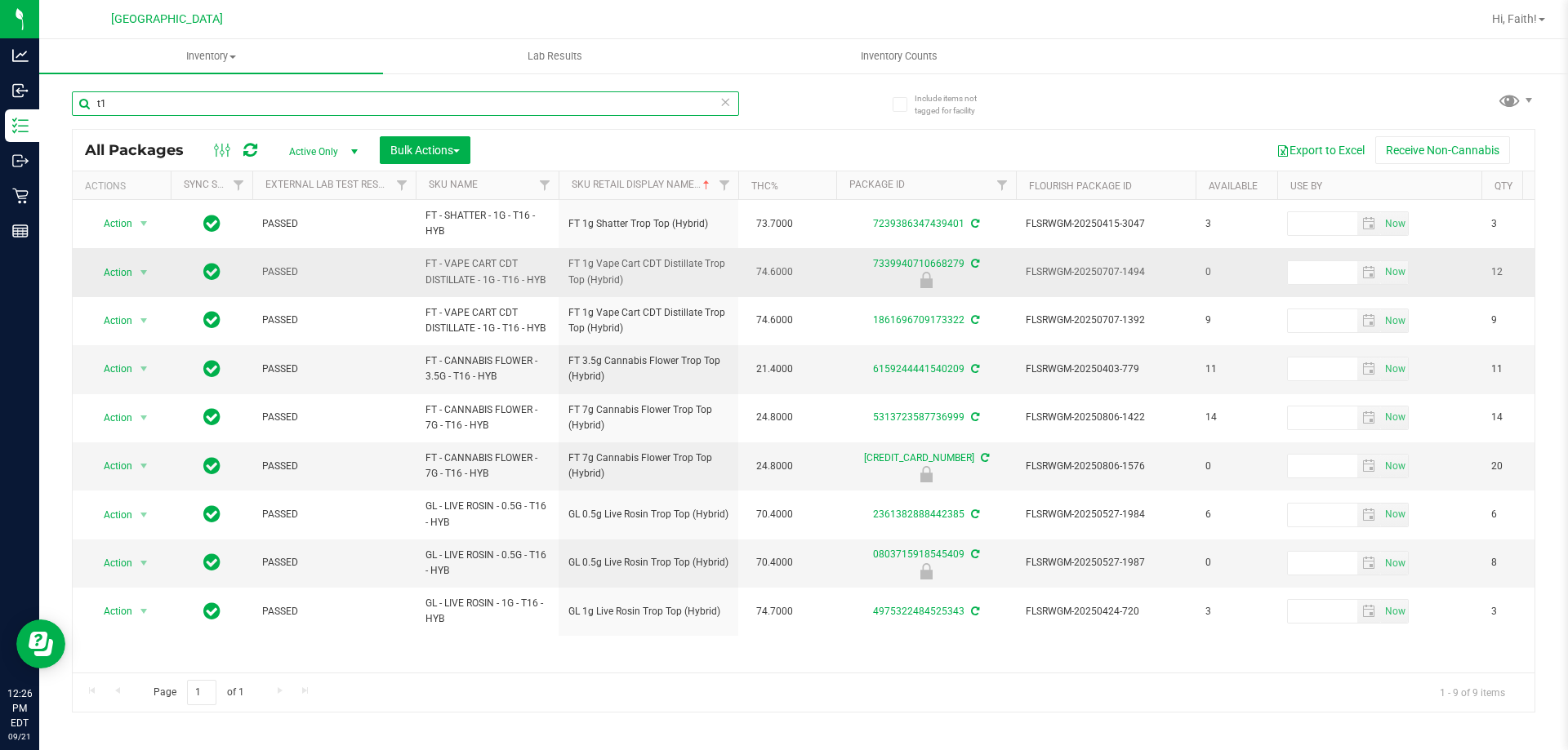
type input "t"
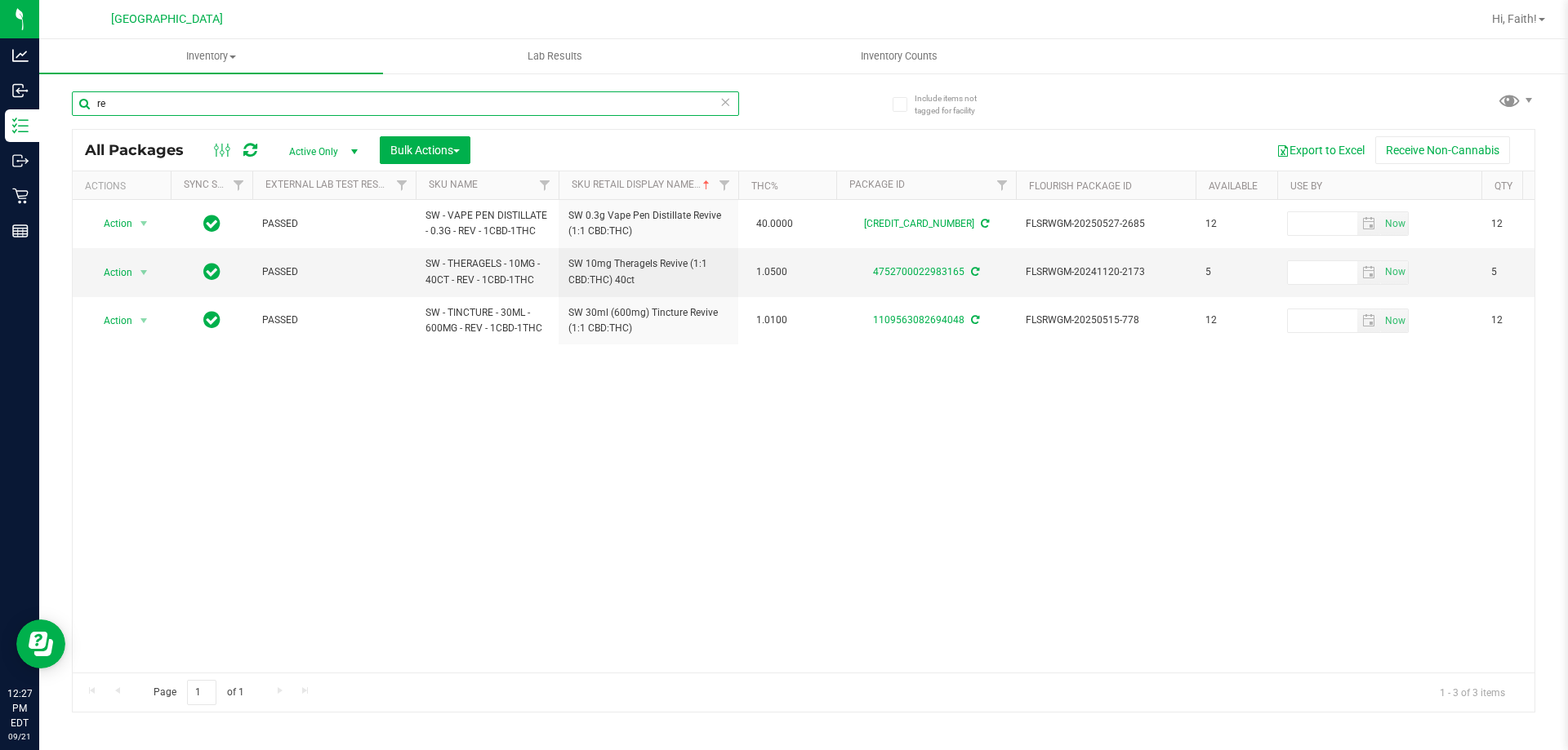
type input "r"
